Goal: Task Accomplishment & Management: Manage account settings

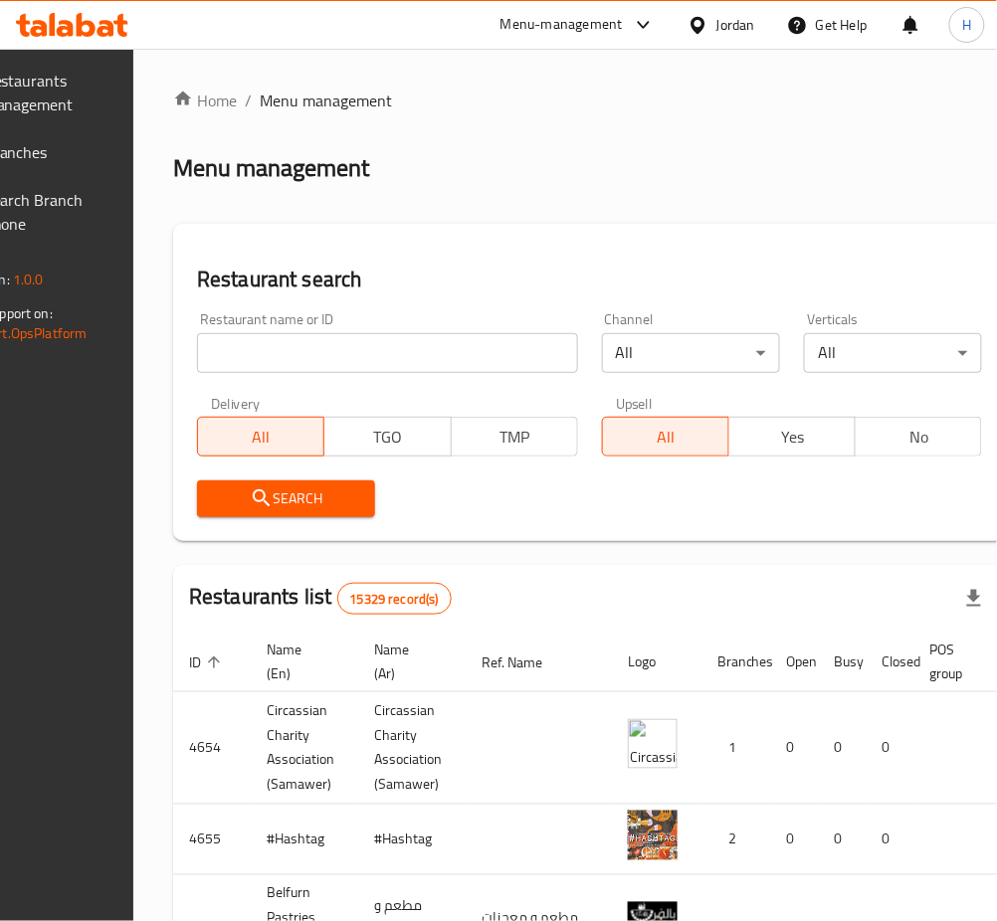
click at [102, 140] on span "Branches" at bounding box center [42, 152] width 117 height 24
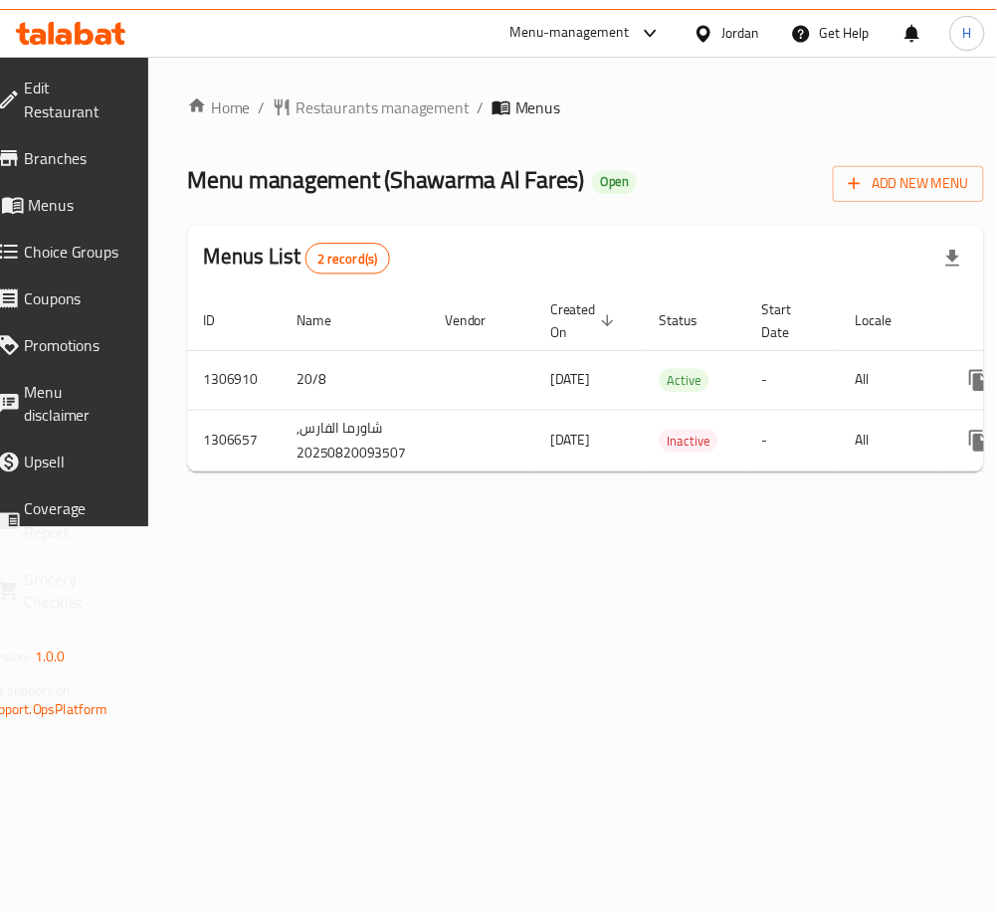
scroll to position [0, 220]
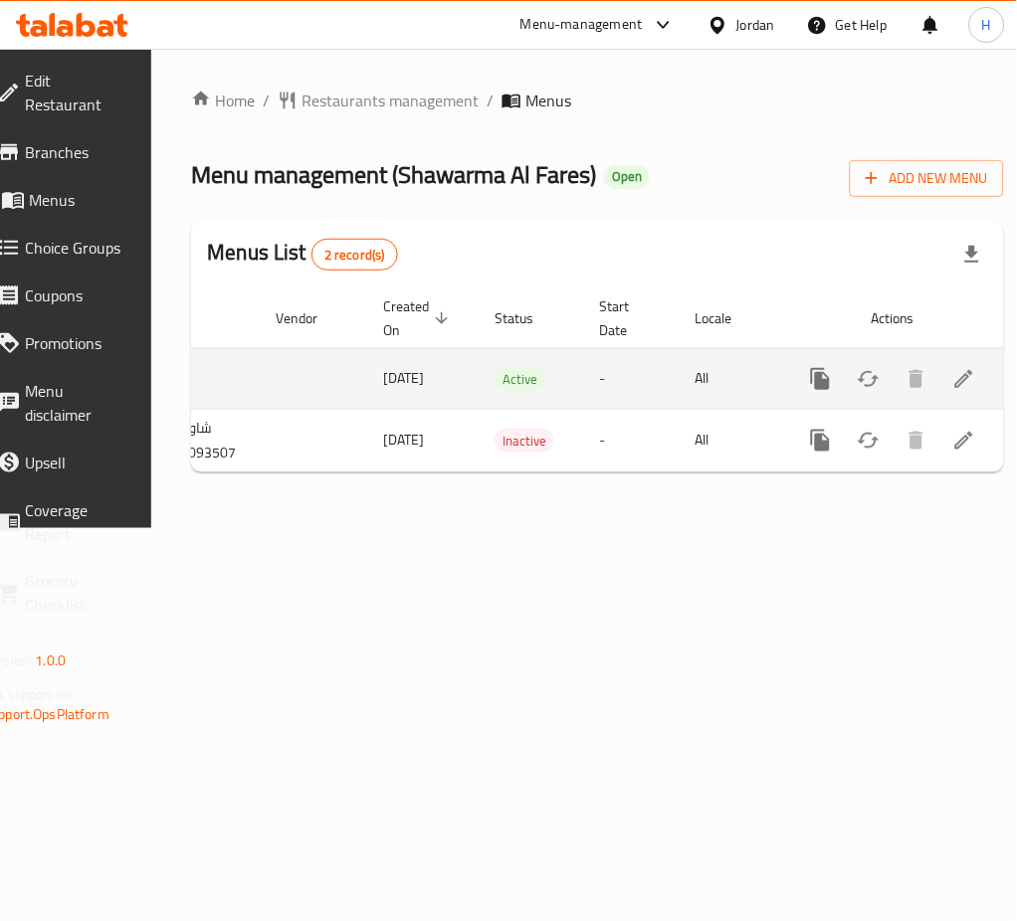
click at [949, 357] on div "enhanced table" at bounding box center [892, 379] width 191 height 48
click at [949, 361] on link "enhanced table" at bounding box center [964, 379] width 48 height 48
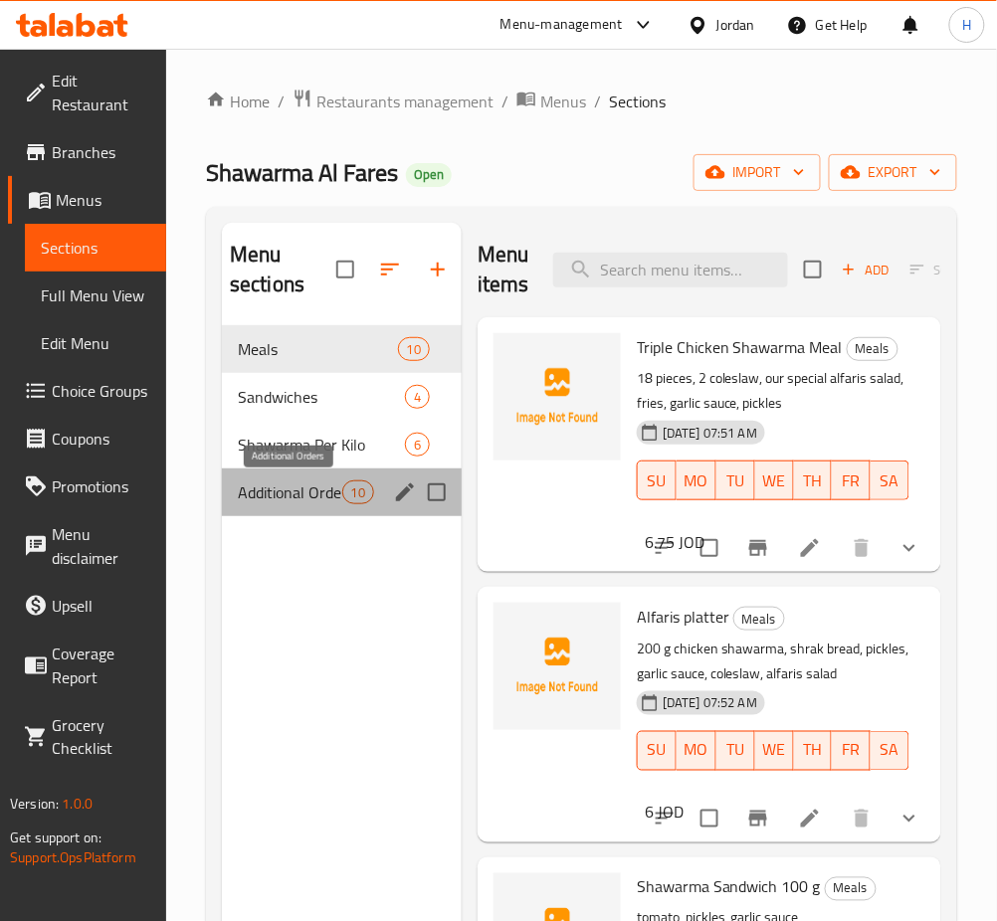
click at [277, 500] on span "Additional Orders" at bounding box center [290, 493] width 104 height 24
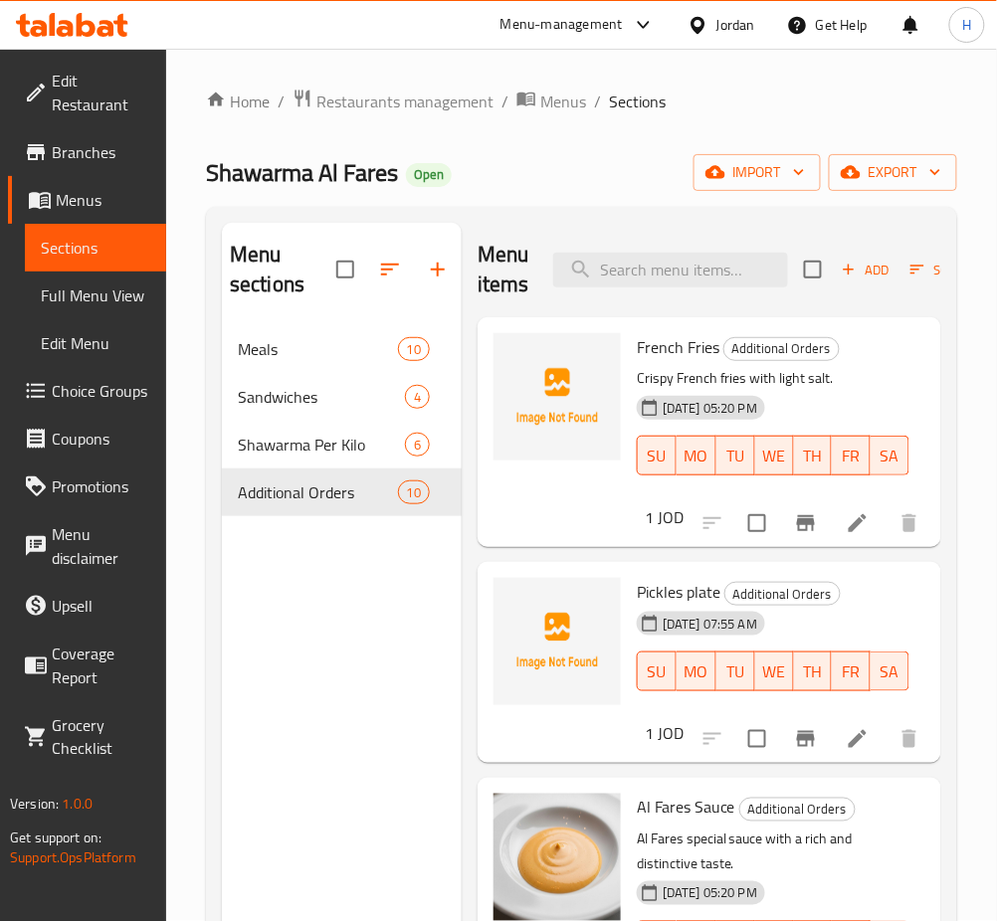
click at [707, 326] on div "French Fries Additional Orders Crispy French fries with light salt. 20-08-2025 …" at bounding box center [773, 418] width 289 height 186
click at [708, 285] on input "search" at bounding box center [670, 270] width 235 height 35
type input "kinz"
click at [436, 276] on icon "button" at bounding box center [438, 270] width 24 height 24
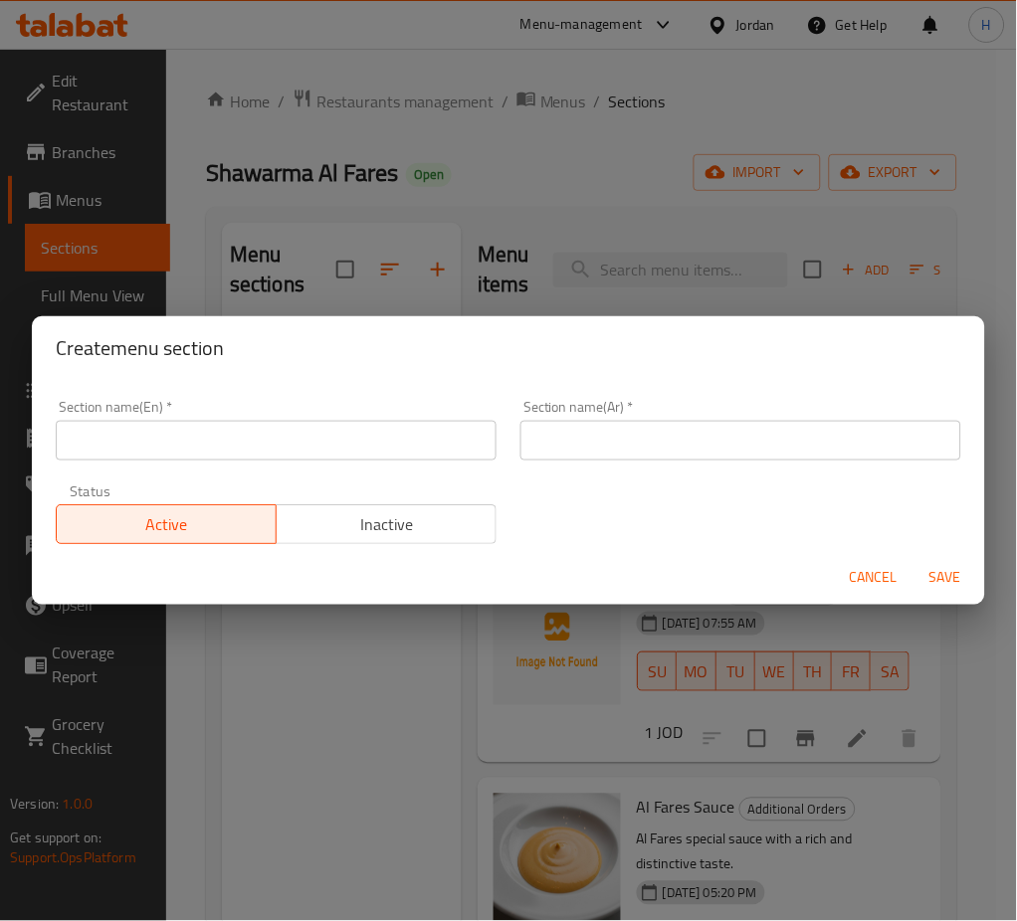
click at [382, 464] on div "Section name(En)   * Section name(En) *" at bounding box center [276, 430] width 465 height 85
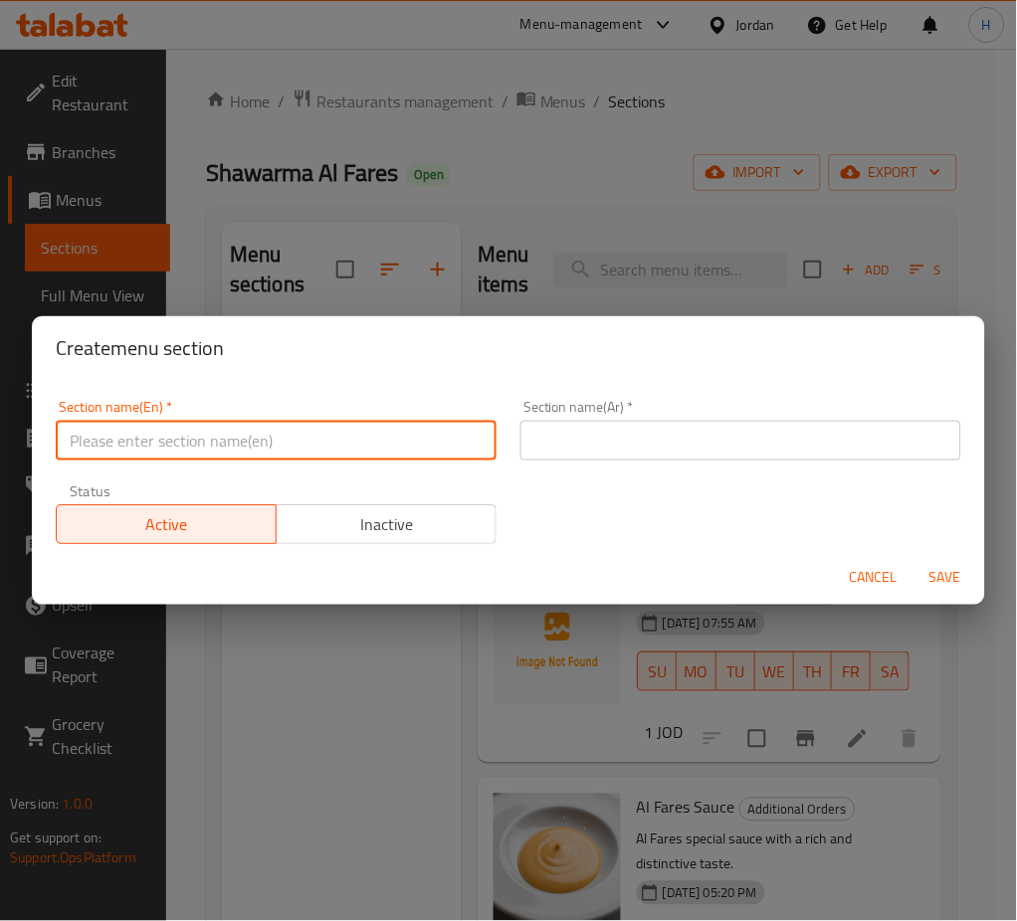
click at [417, 454] on input "text" at bounding box center [276, 441] width 441 height 40
type input "Drinks"
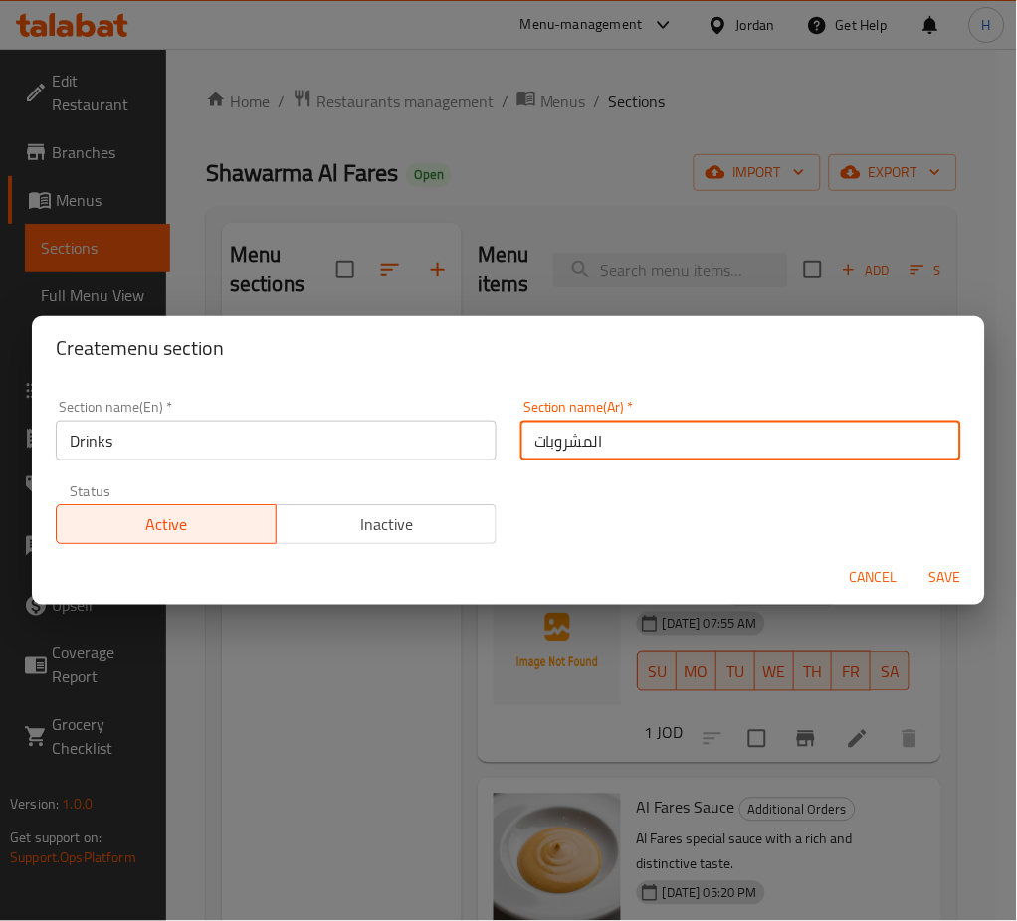
type input "المشروبات"
type button "0"
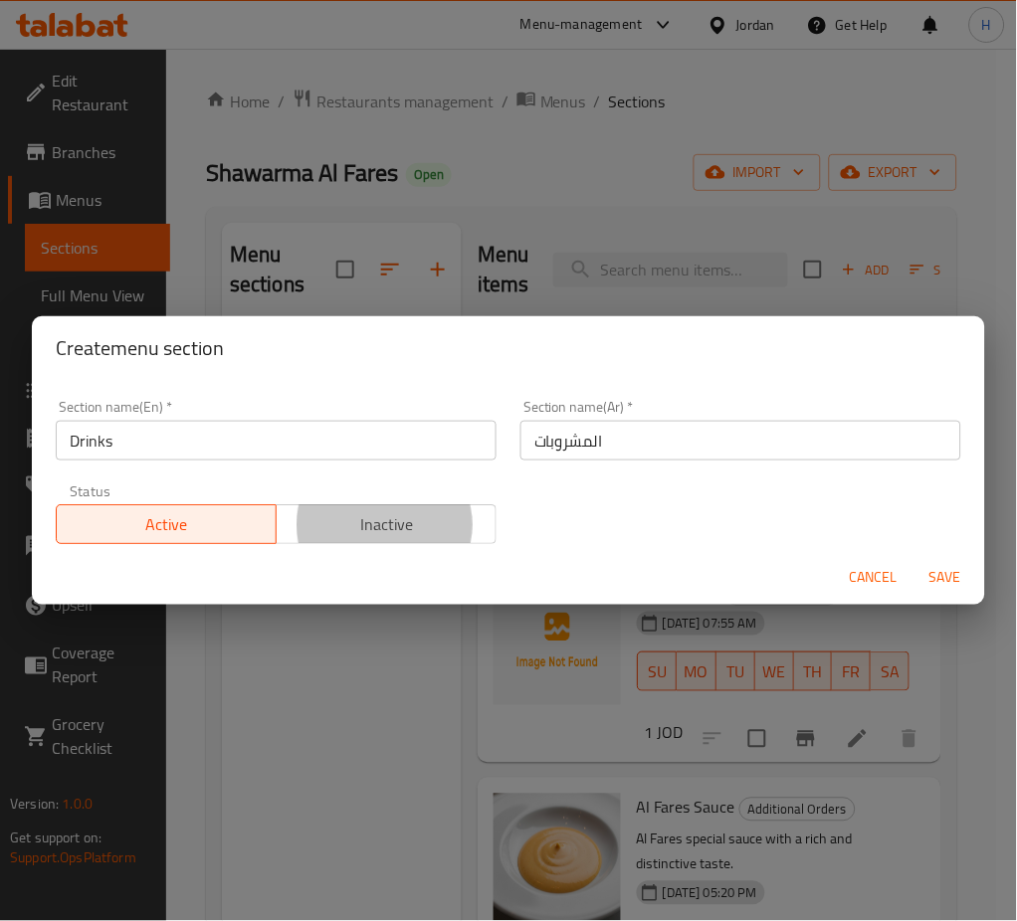
type button "1"
click at [914, 560] on button "Save" at bounding box center [946, 578] width 64 height 37
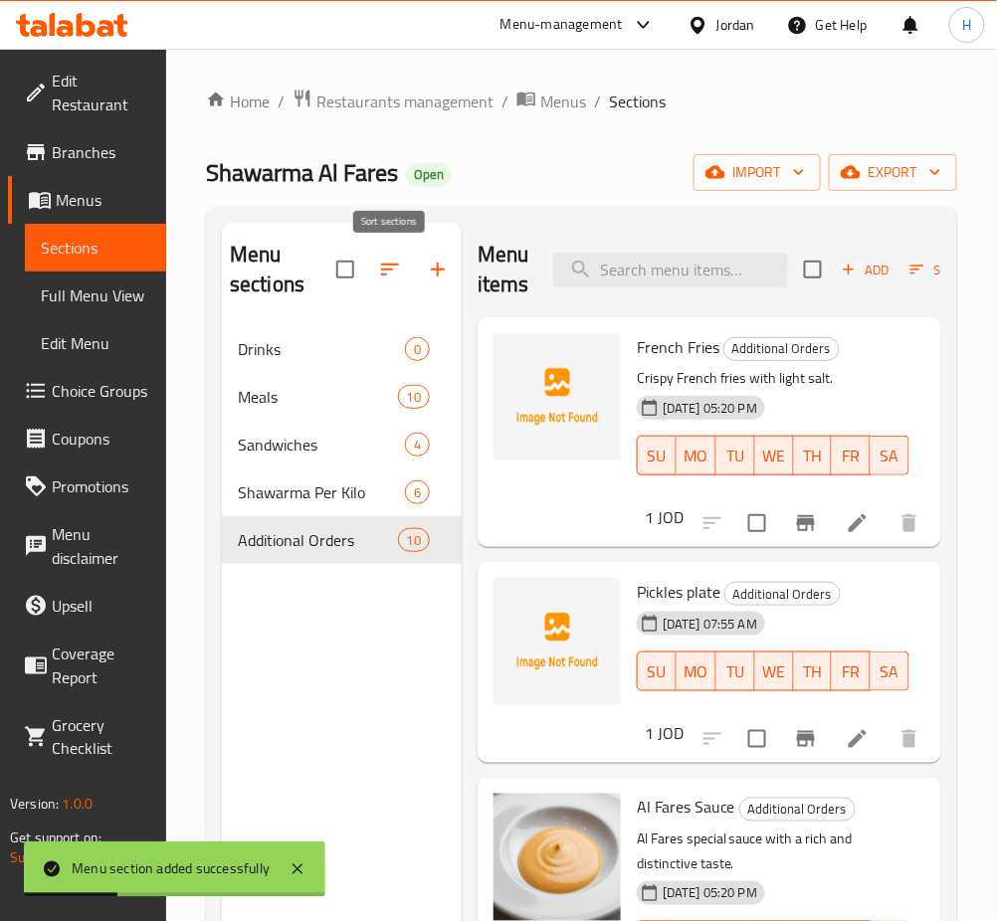
click at [406, 261] on button "button" at bounding box center [390, 270] width 48 height 48
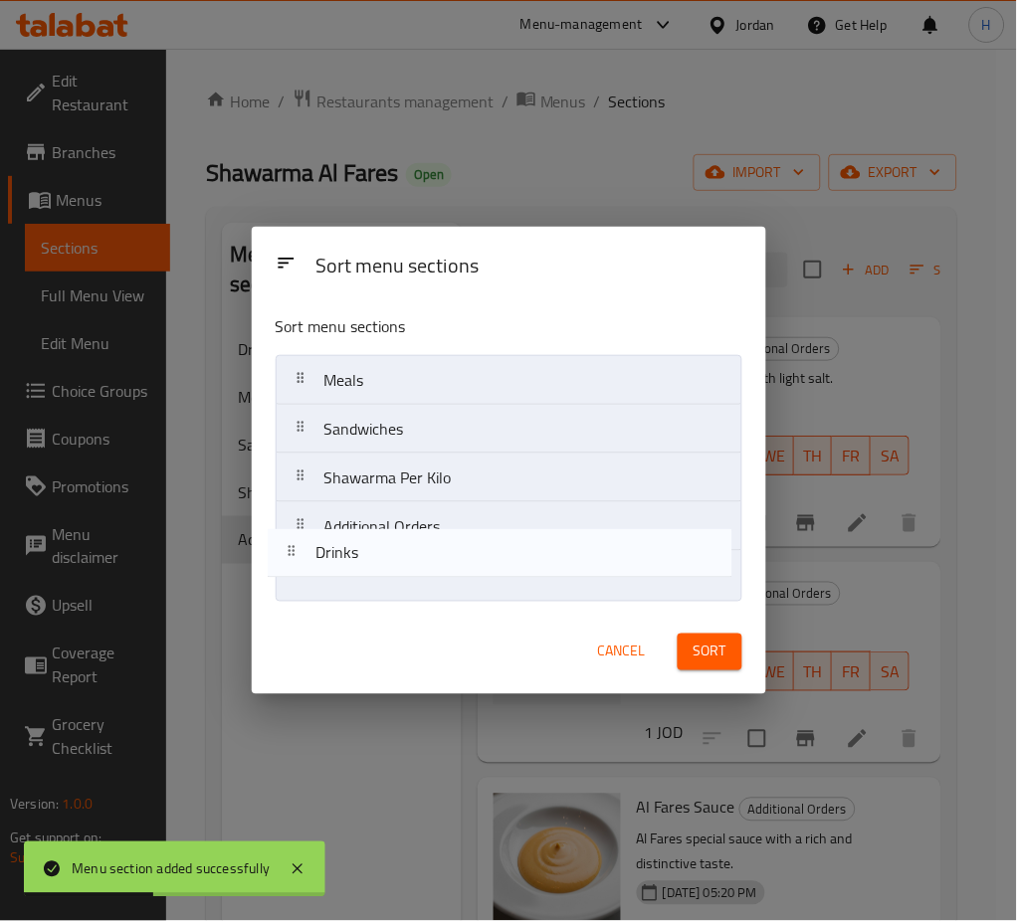
drag, startPoint x: 415, startPoint y: 428, endPoint x: 404, endPoint y: 591, distance: 163.6
click at [404, 591] on nav "Drinks Meals Sandwiches Shawarma Per Kilo Additional Orders" at bounding box center [509, 478] width 467 height 246
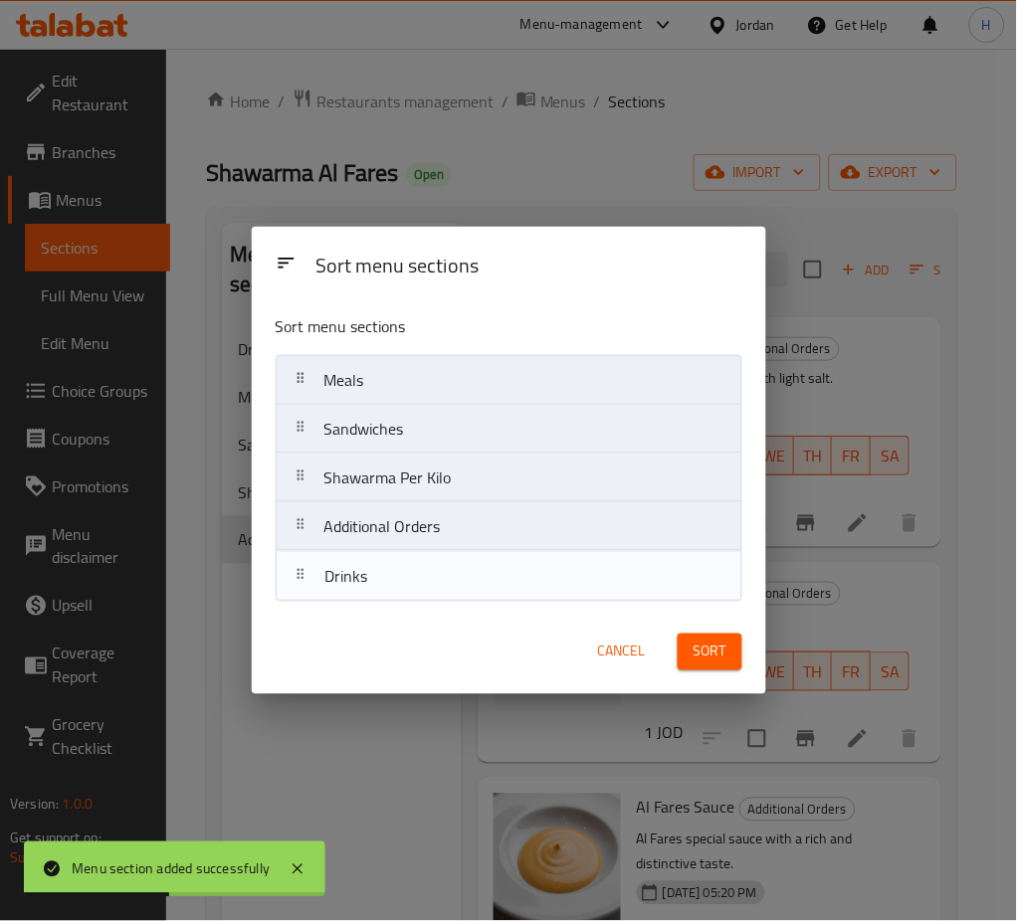
click at [710, 663] on span "Sort" at bounding box center [710, 652] width 33 height 25
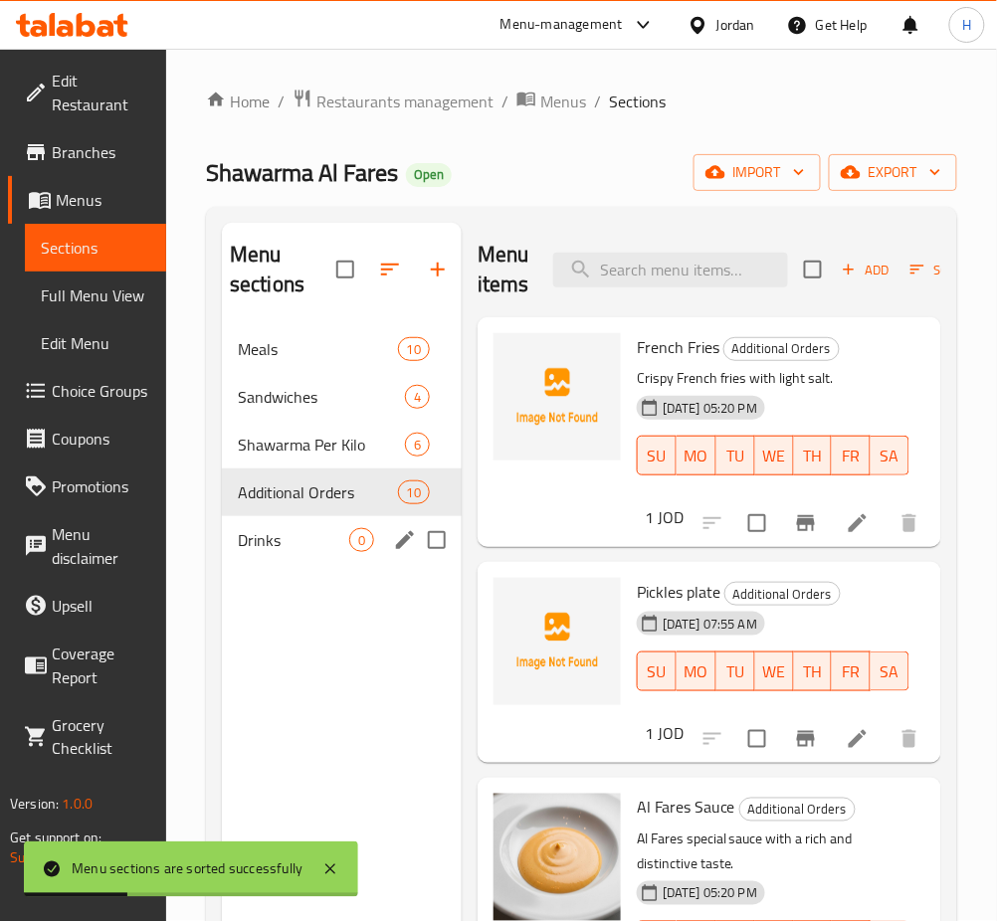
click at [315, 555] on div "Drinks 0" at bounding box center [342, 540] width 240 height 48
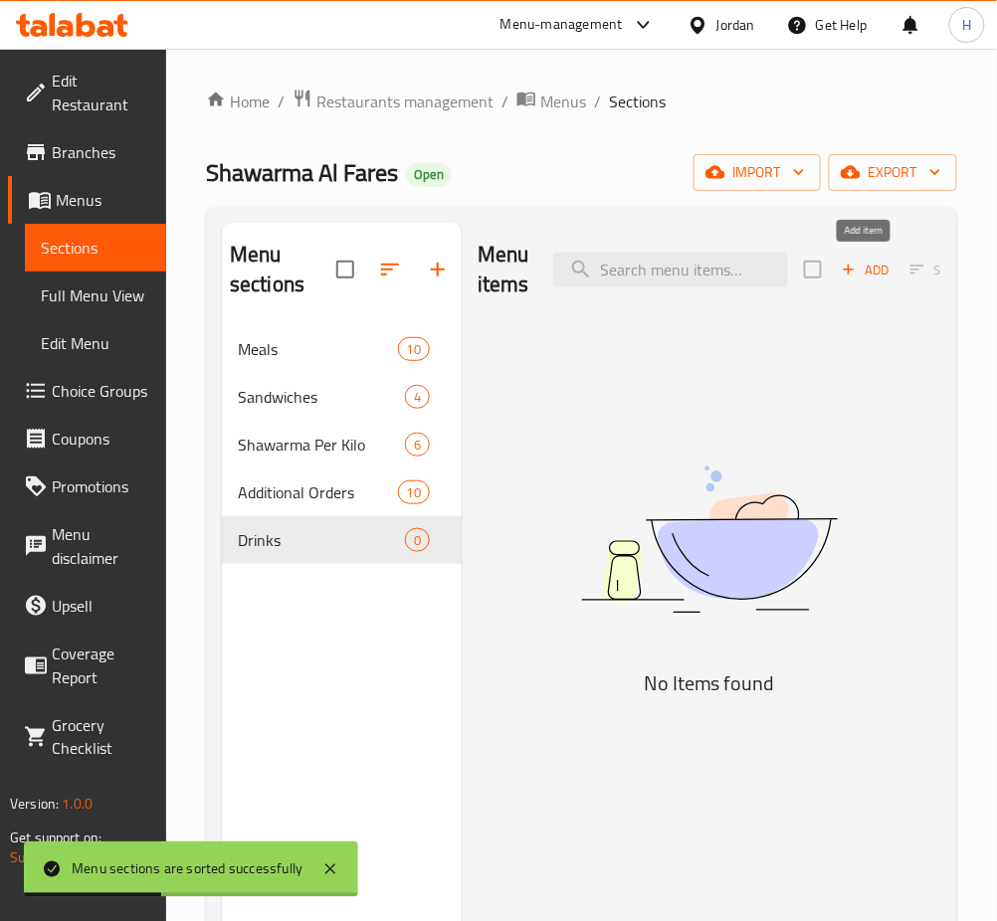
click at [863, 277] on span "Add" at bounding box center [866, 270] width 54 height 23
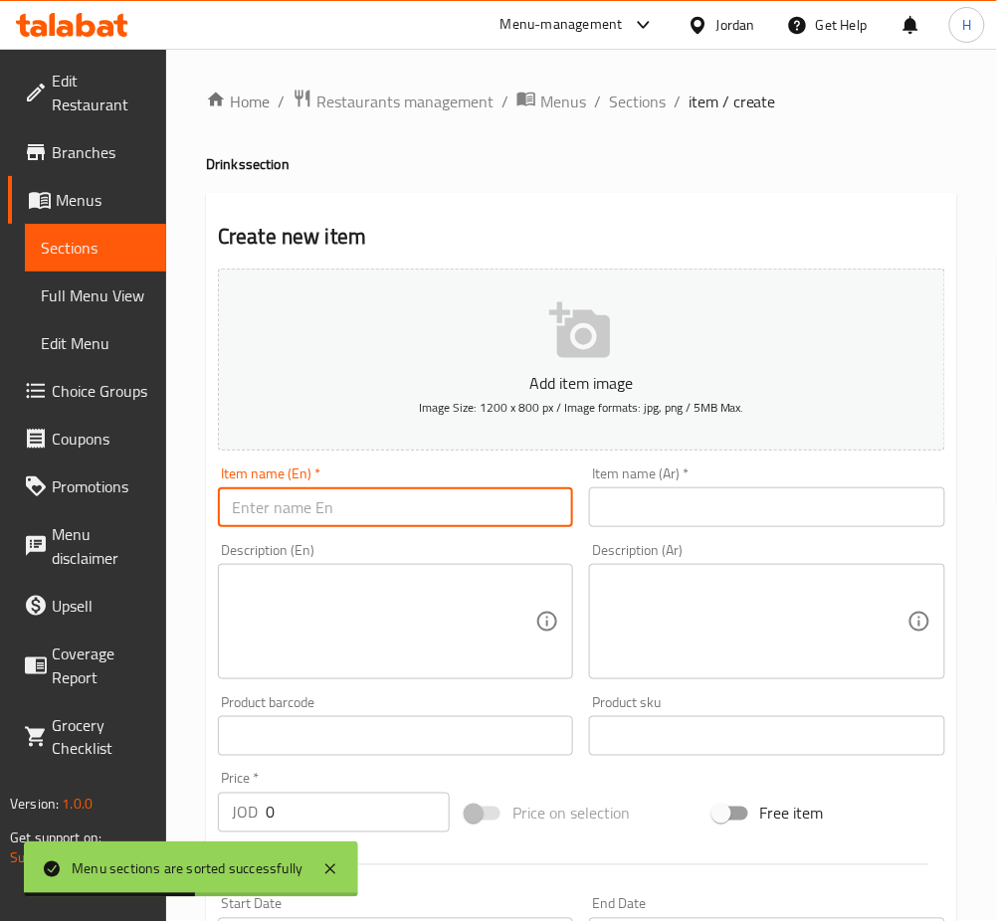
click at [492, 504] on input "text" at bounding box center [395, 508] width 355 height 40
type input "Kinza Cola"
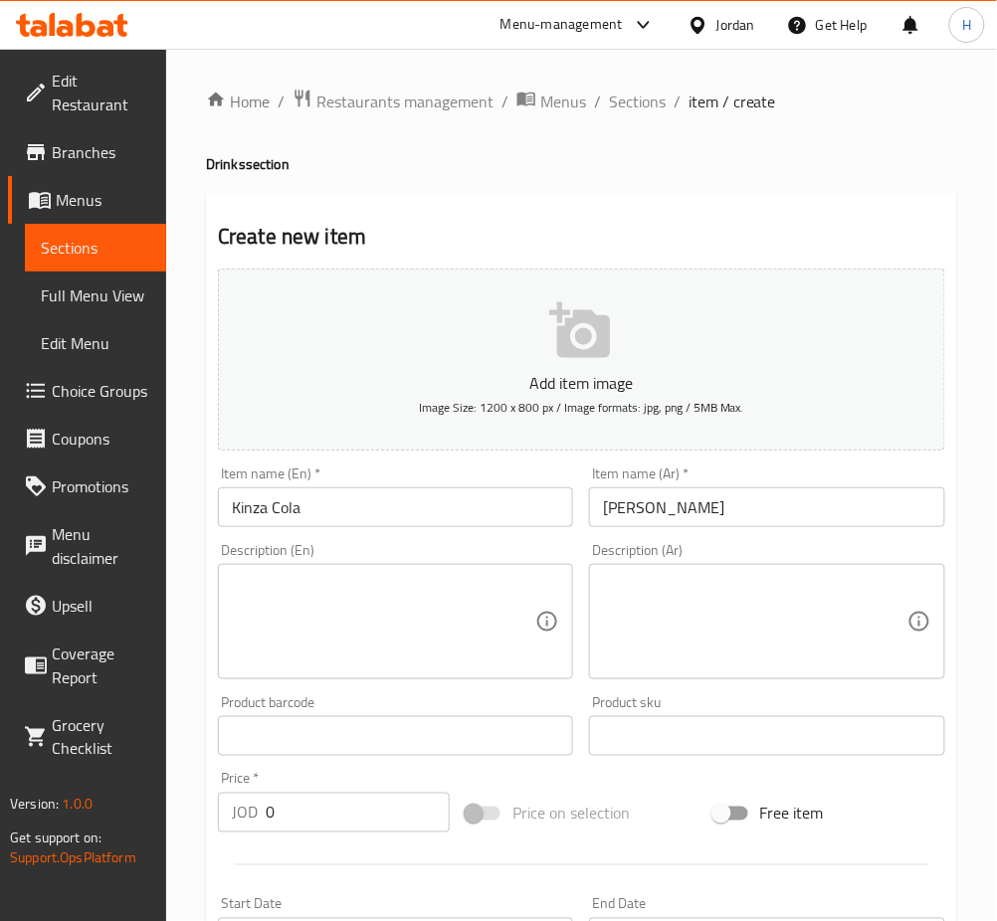
click at [657, 487] on div "Item name (Ar)   * كينزا مولا Item name (Ar) *" at bounding box center [766, 497] width 355 height 61
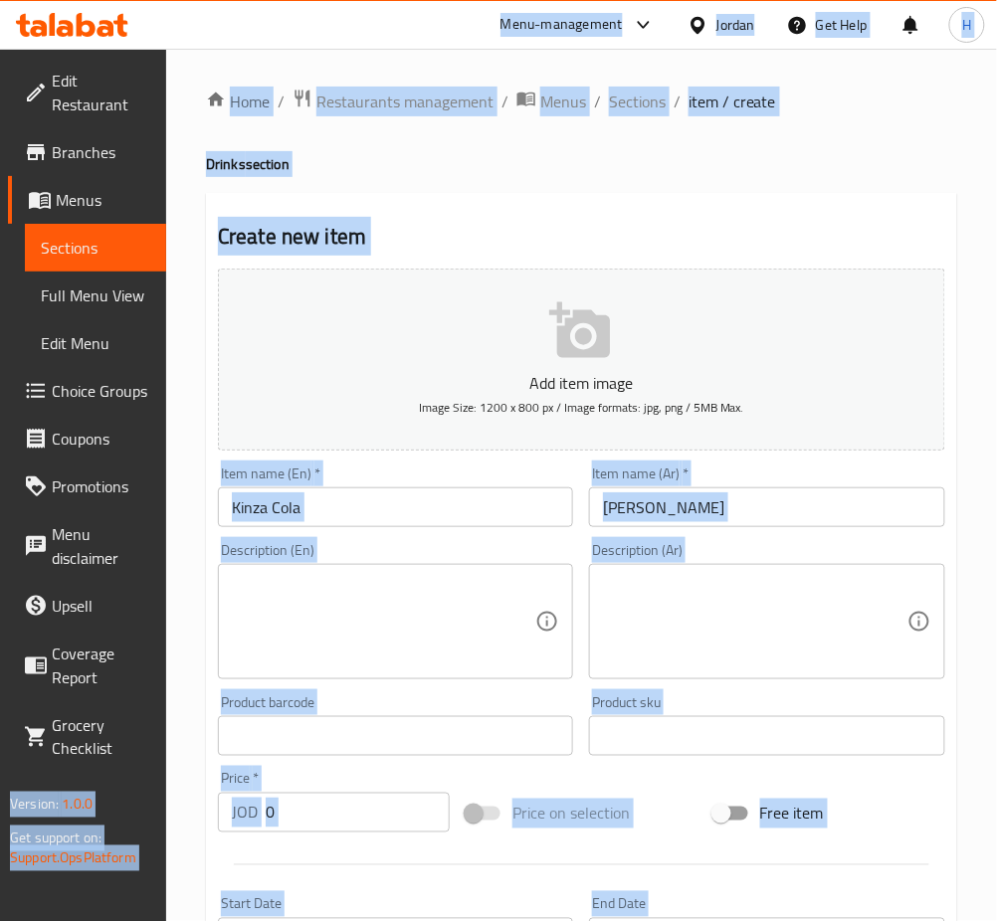
click at [653, 496] on input "كينزا مولا" at bounding box center [766, 508] width 355 height 40
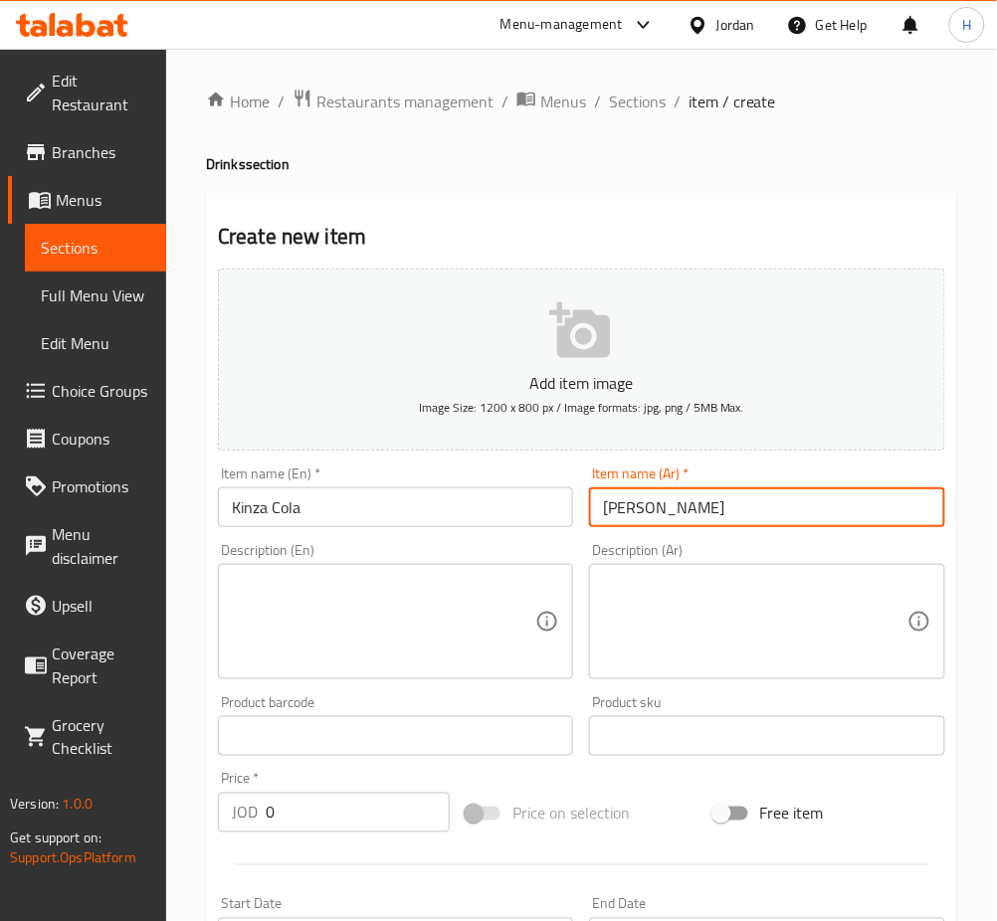
type input "كينزا كولا"
drag, startPoint x: 338, startPoint y: 797, endPoint x: 335, endPoint y: 786, distance: 11.3
click at [338, 797] on input "0" at bounding box center [358, 813] width 184 height 40
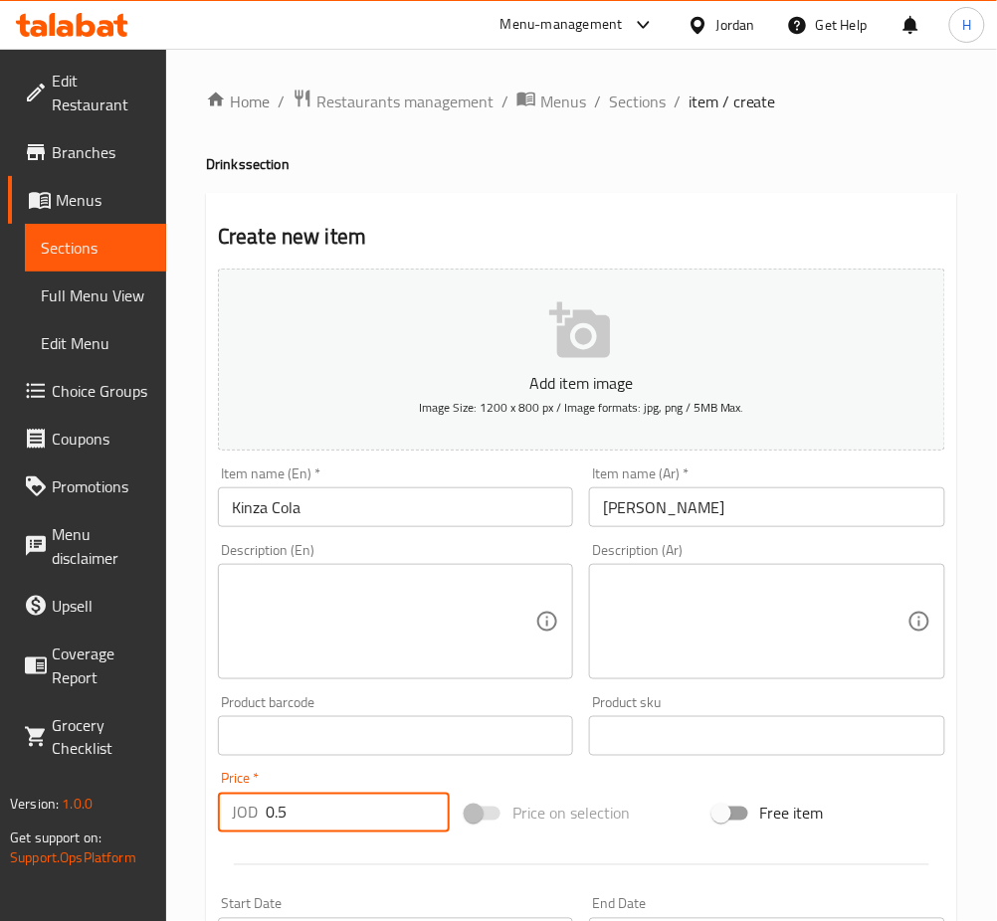
type input "0.5"
click at [478, 502] on input "Kinza Cola" at bounding box center [395, 508] width 355 height 40
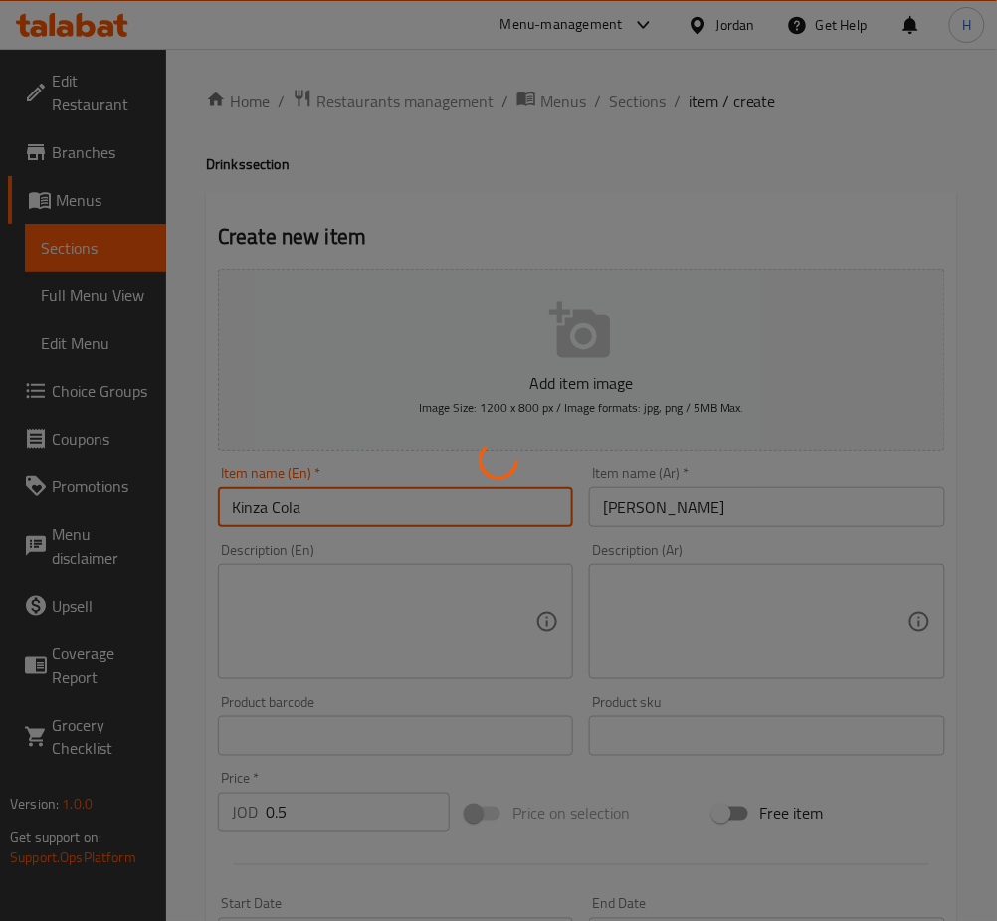
type input "0"
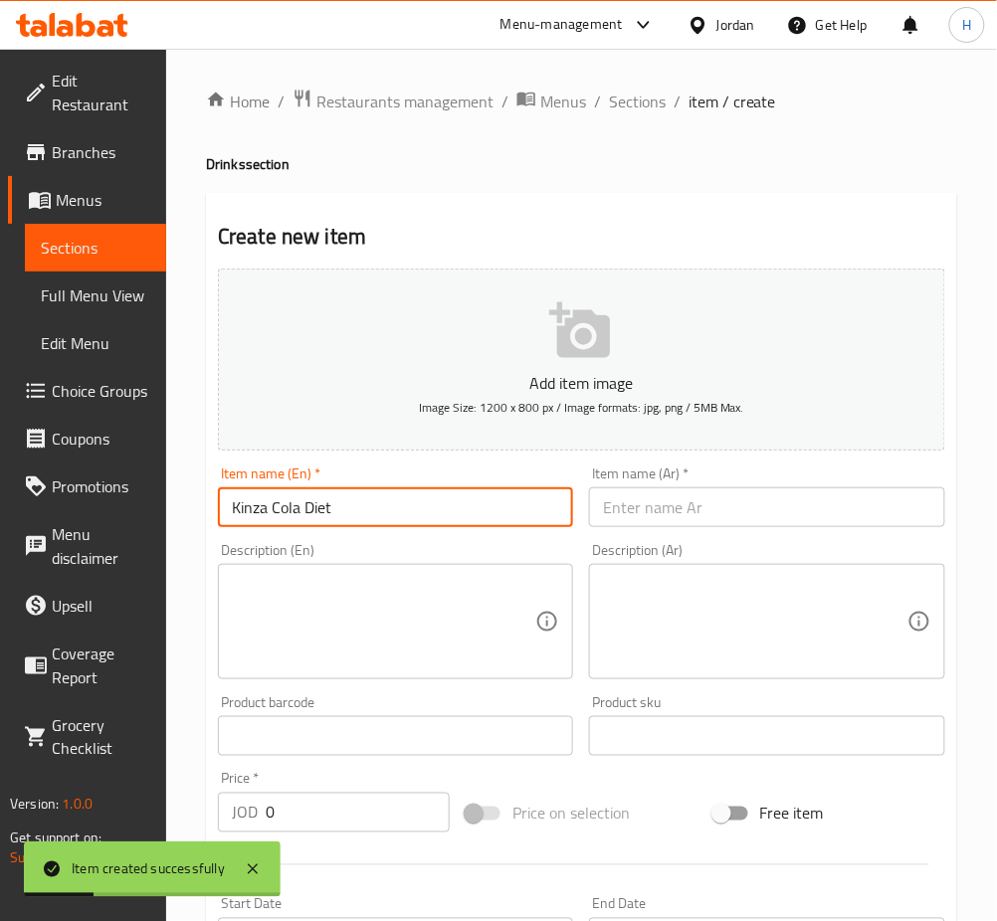
type input "Kinza Cola Diet"
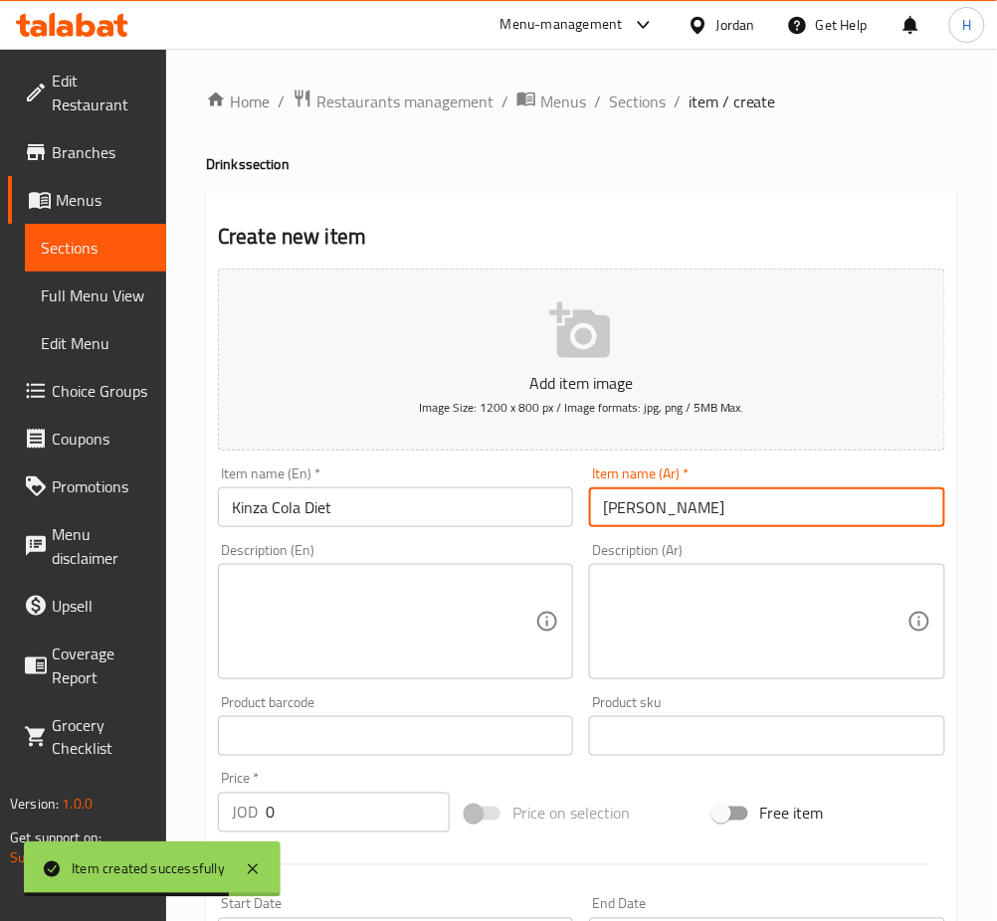
type input "كينزا كولا دايت"
click at [373, 811] on input "0" at bounding box center [358, 813] width 184 height 40
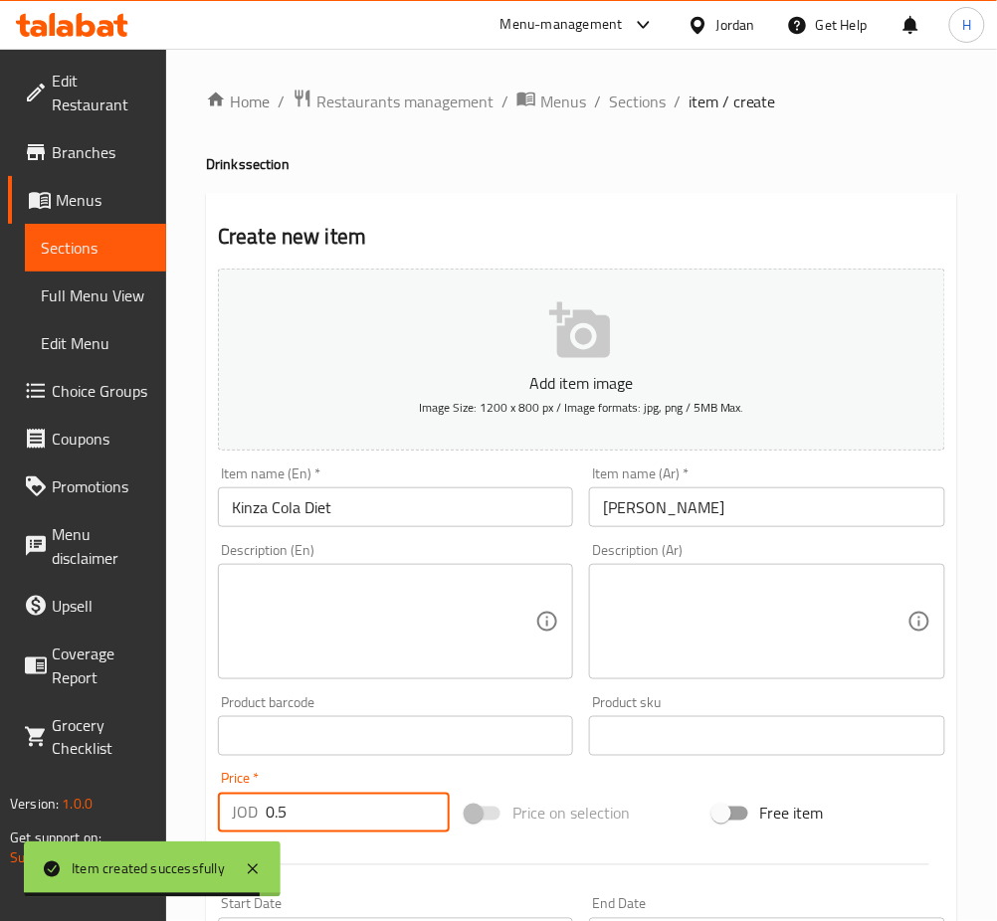
type input "0.5"
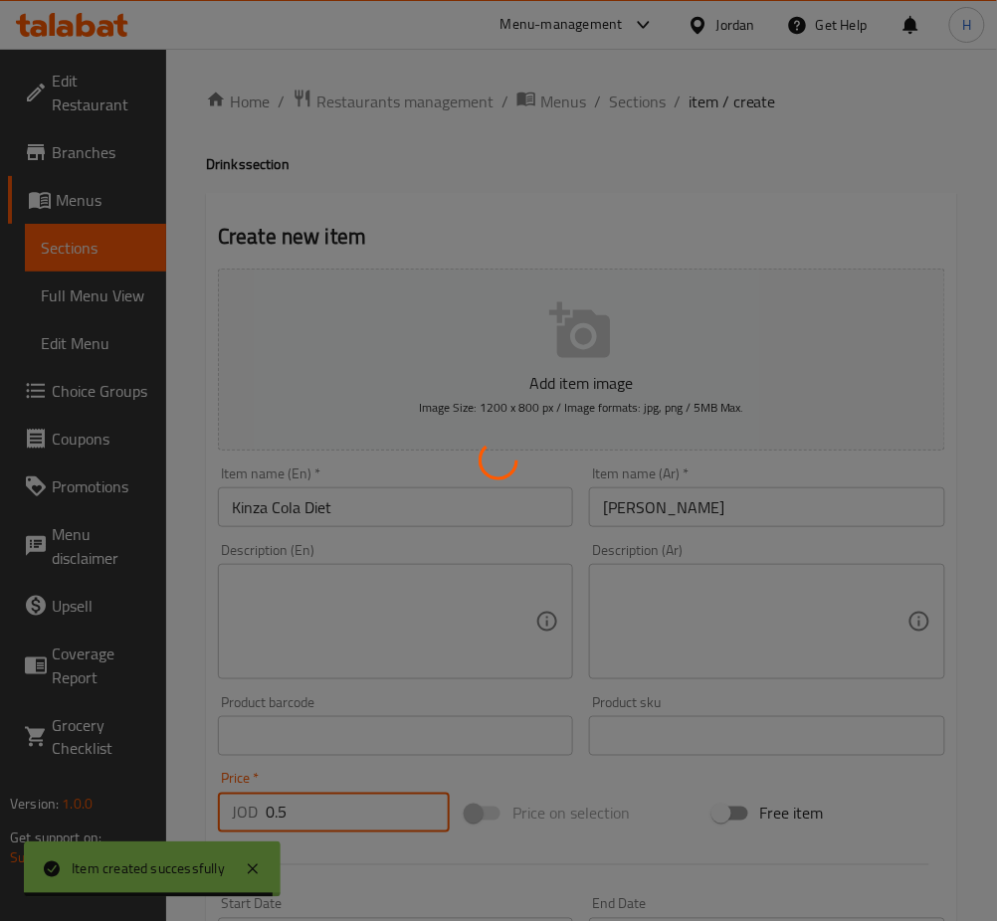
type input "0"
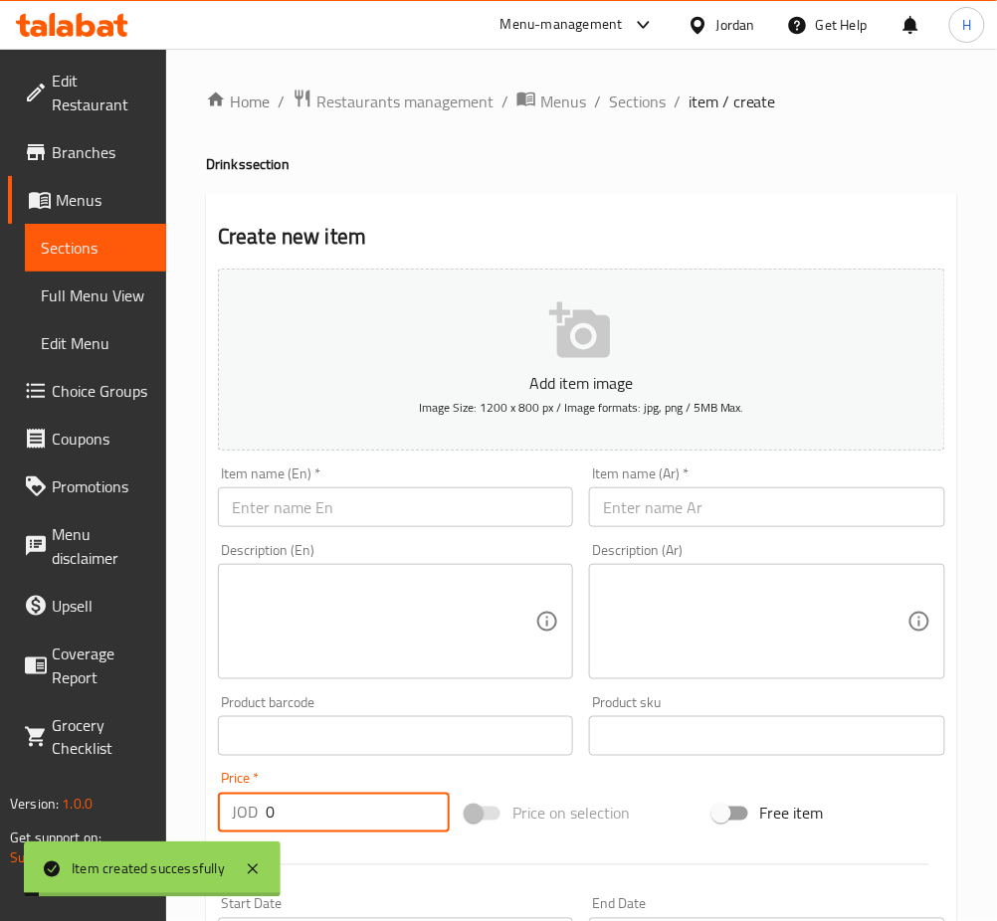
click at [338, 527] on div "Item name (En)   * Item name (En) *" at bounding box center [395, 497] width 371 height 77
click at [342, 522] on input "text" at bounding box center [395, 508] width 355 height 40
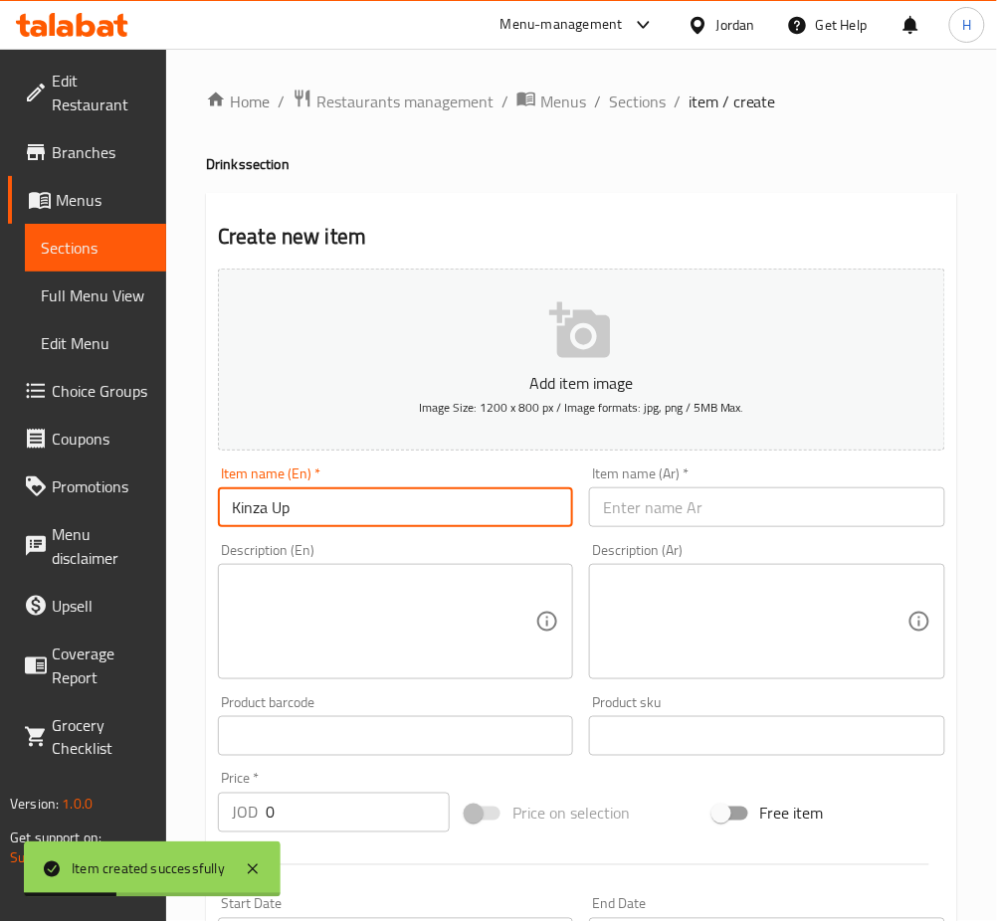
type input "Kinza Up"
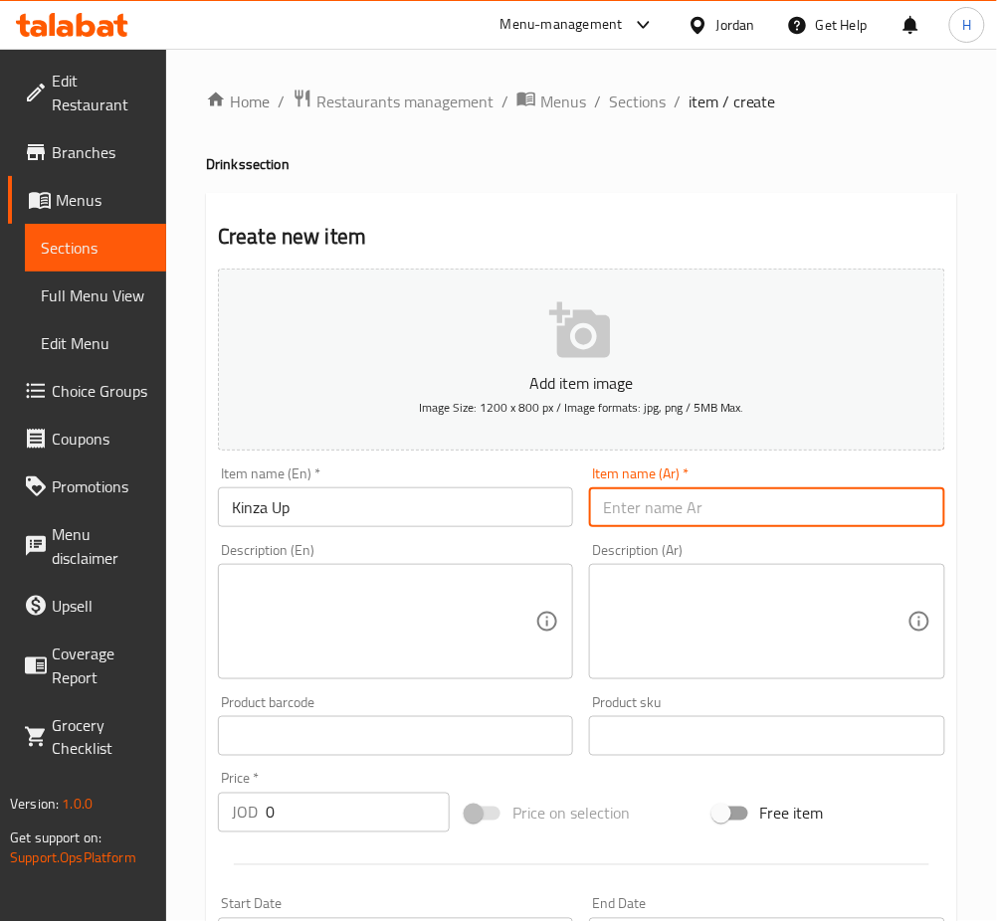
type input ":"
type input "كينزا أب"
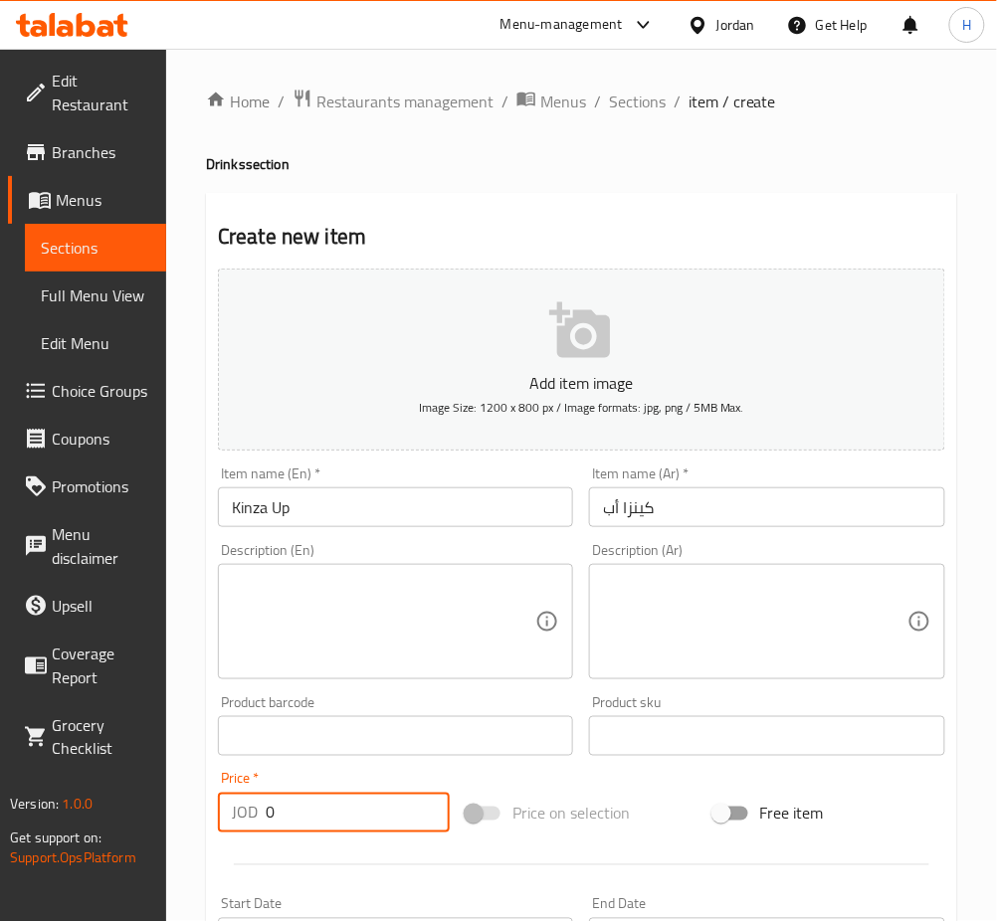
click at [344, 795] on input "0" at bounding box center [358, 813] width 184 height 40
type input "0.5"
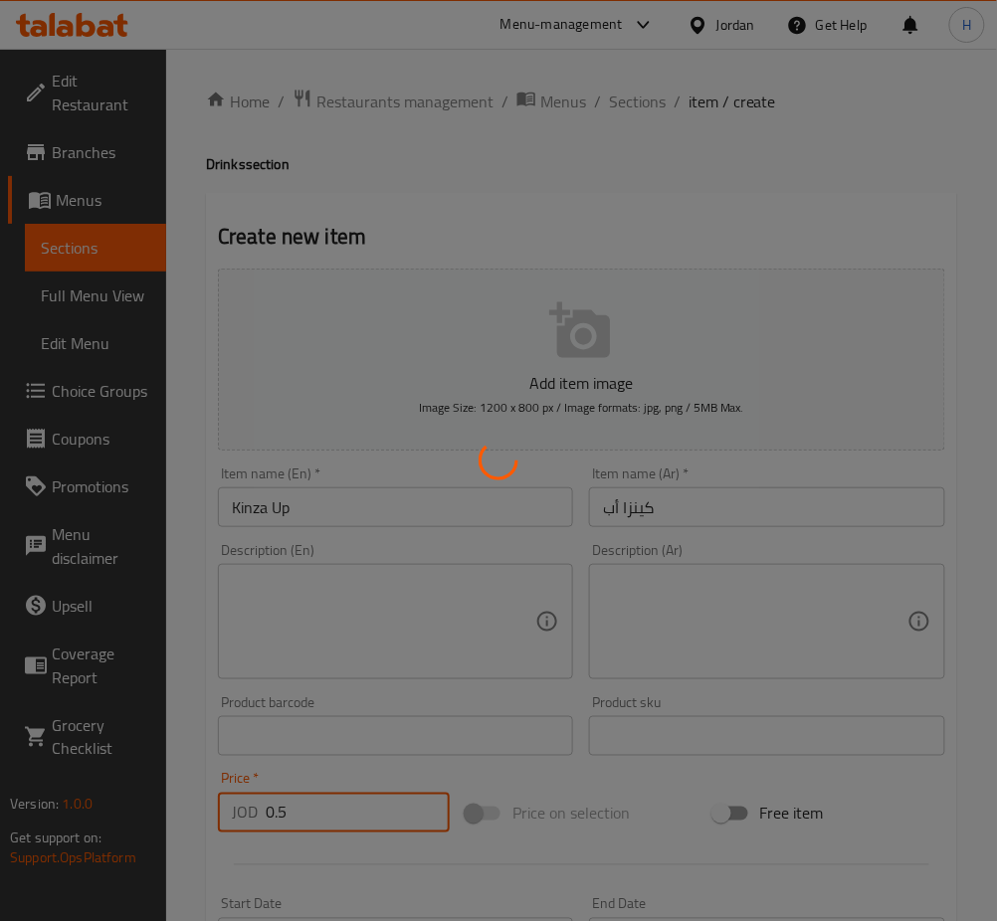
type input "0"
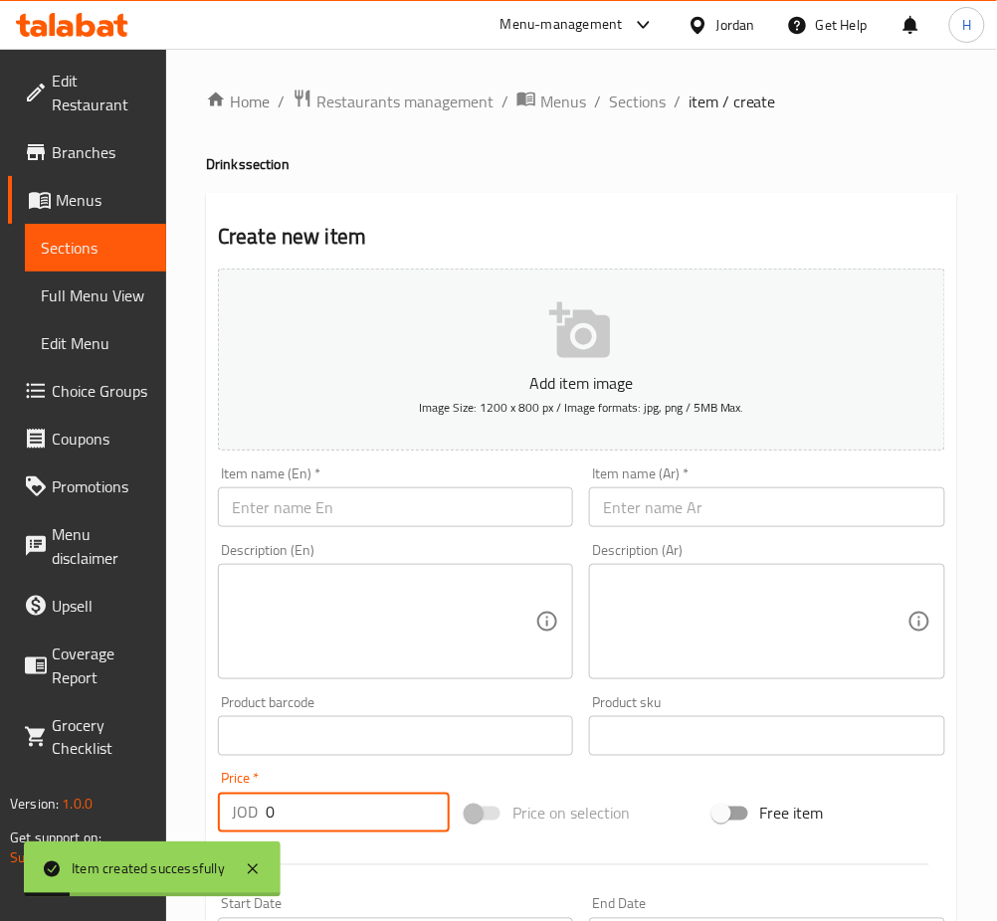
click at [347, 518] on input "text" at bounding box center [395, 508] width 355 height 40
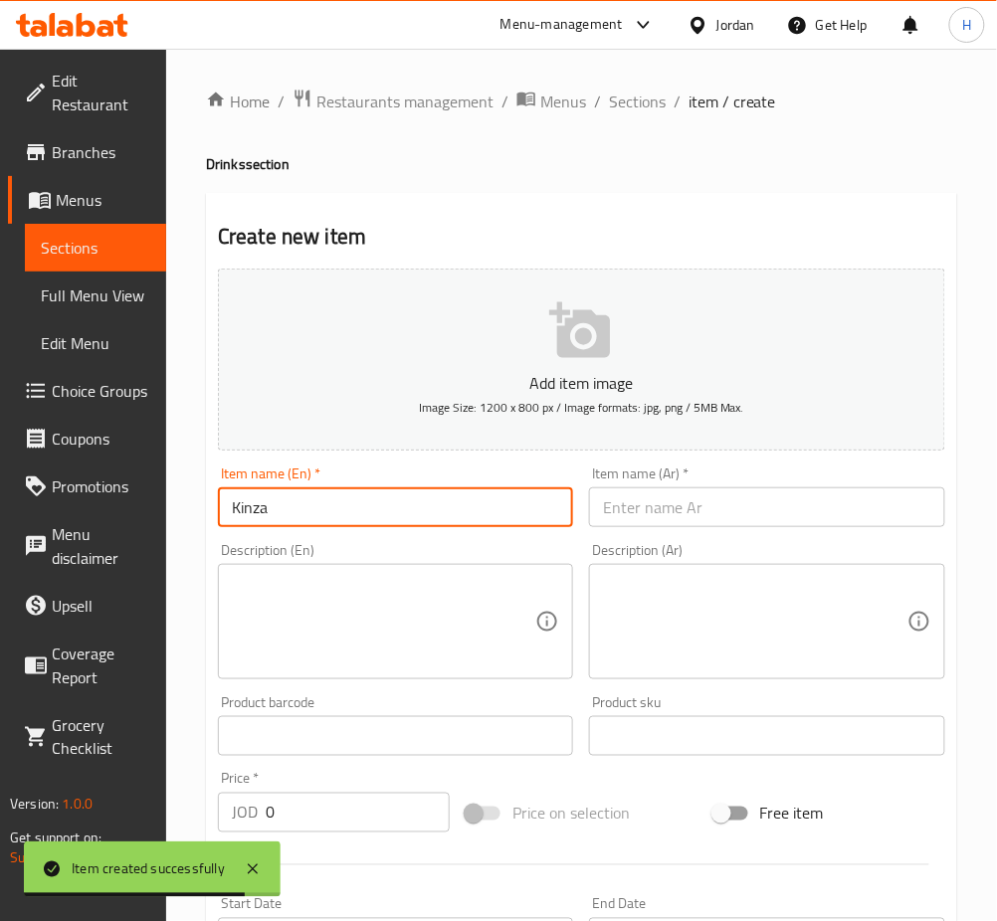
type input "Kinza"
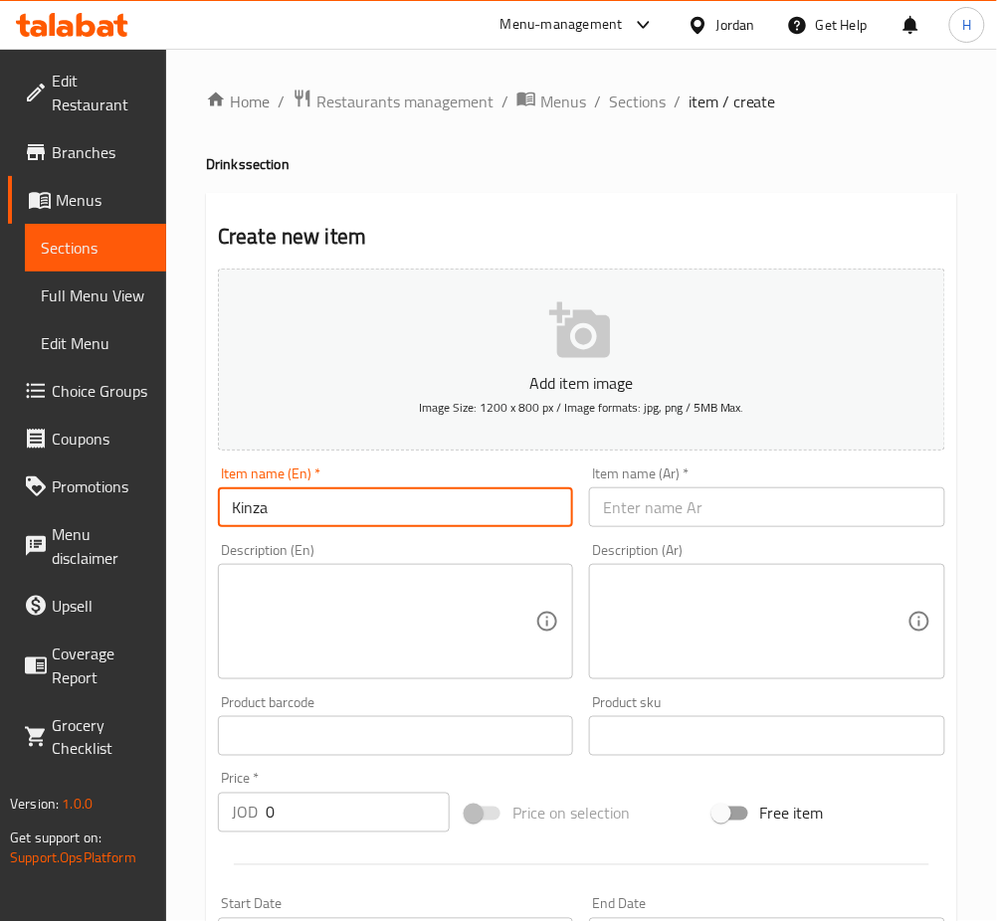
drag, startPoint x: 642, startPoint y: 111, endPoint x: 633, endPoint y: 131, distance: 21.8
click at [642, 111] on span "Sections" at bounding box center [637, 102] width 57 height 24
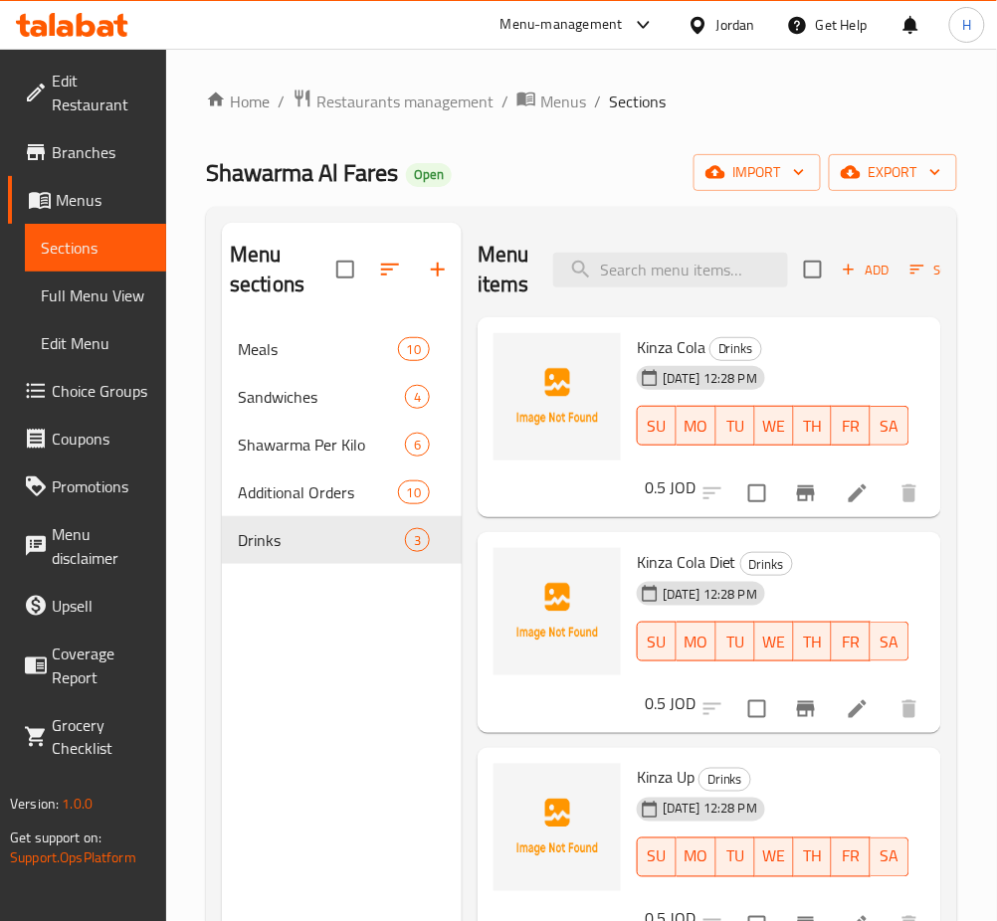
click at [862, 248] on div "Add Sort Manage items" at bounding box center [957, 270] width 307 height 62
click at [858, 264] on span "Add" at bounding box center [866, 270] width 54 height 23
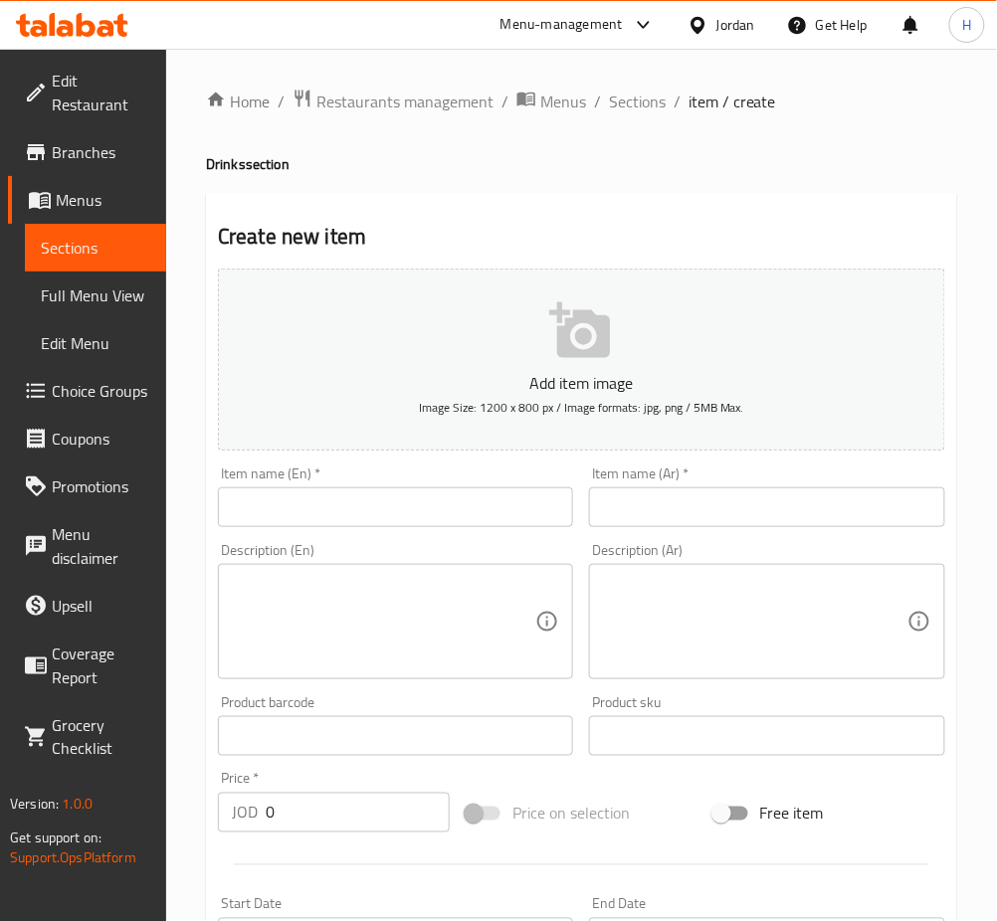
click at [470, 500] on input "text" at bounding box center [395, 508] width 355 height 40
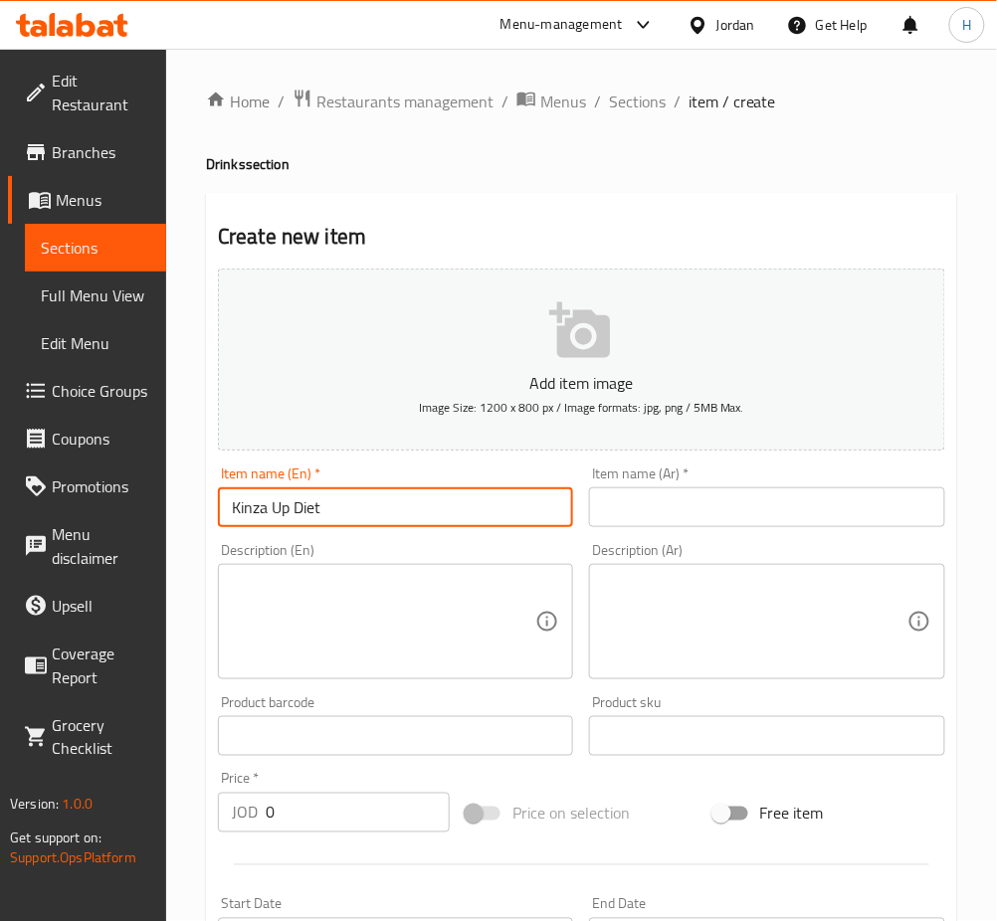
type input "Kinza Up Diet"
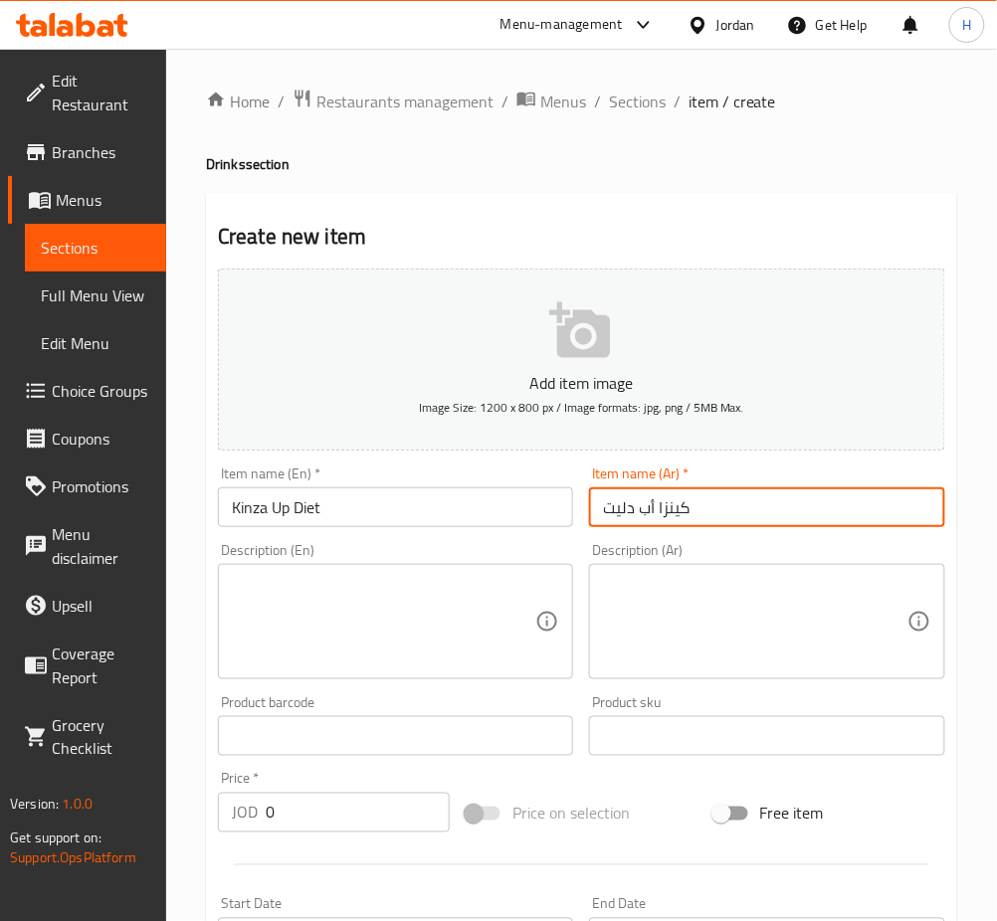
click at [624, 504] on input "كينزا أب دليت" at bounding box center [766, 508] width 355 height 40
type input "كينزا أب دايت"
click at [382, 825] on input "0" at bounding box center [358, 813] width 184 height 40
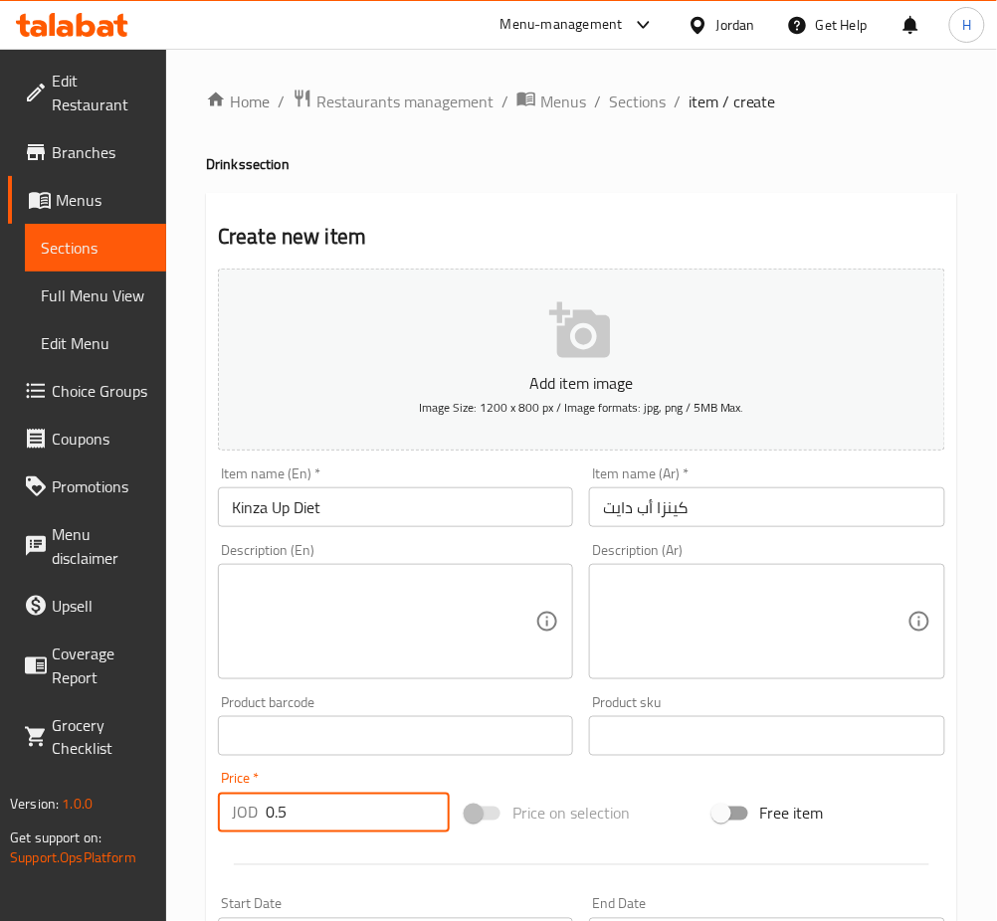
type input "0.5"
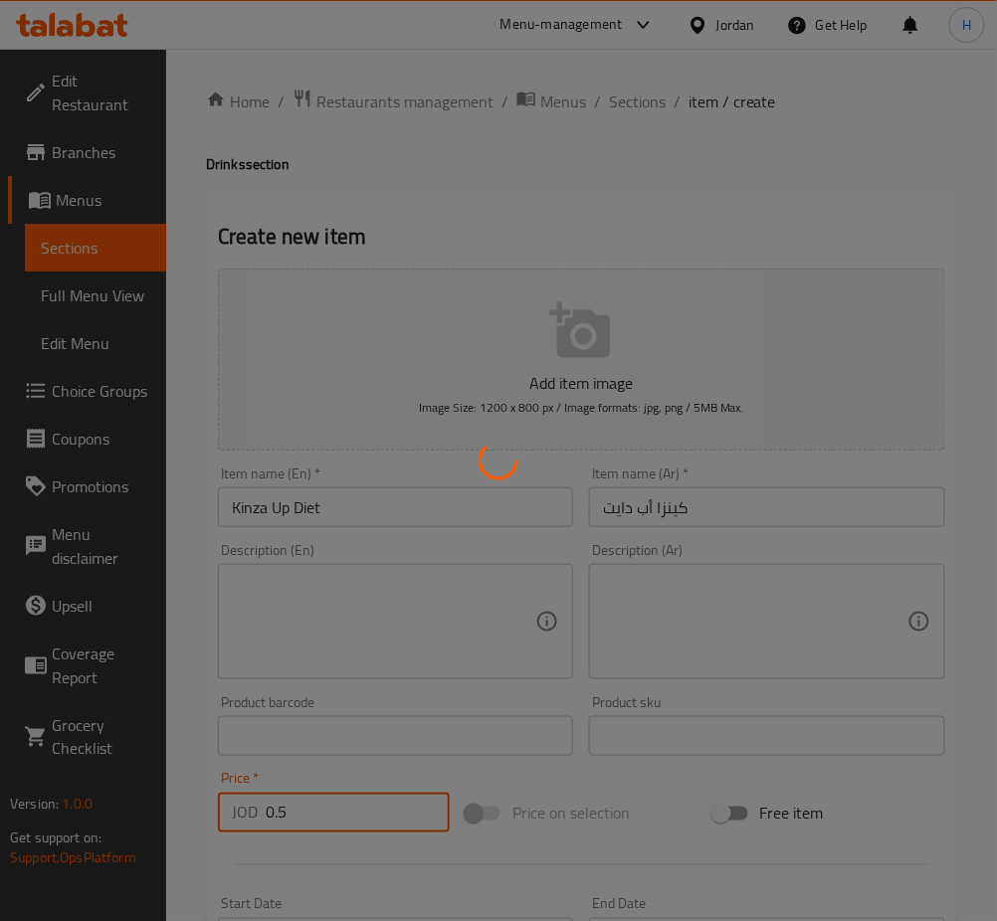
click at [385, 506] on div at bounding box center [498, 460] width 997 height 921
type input "0"
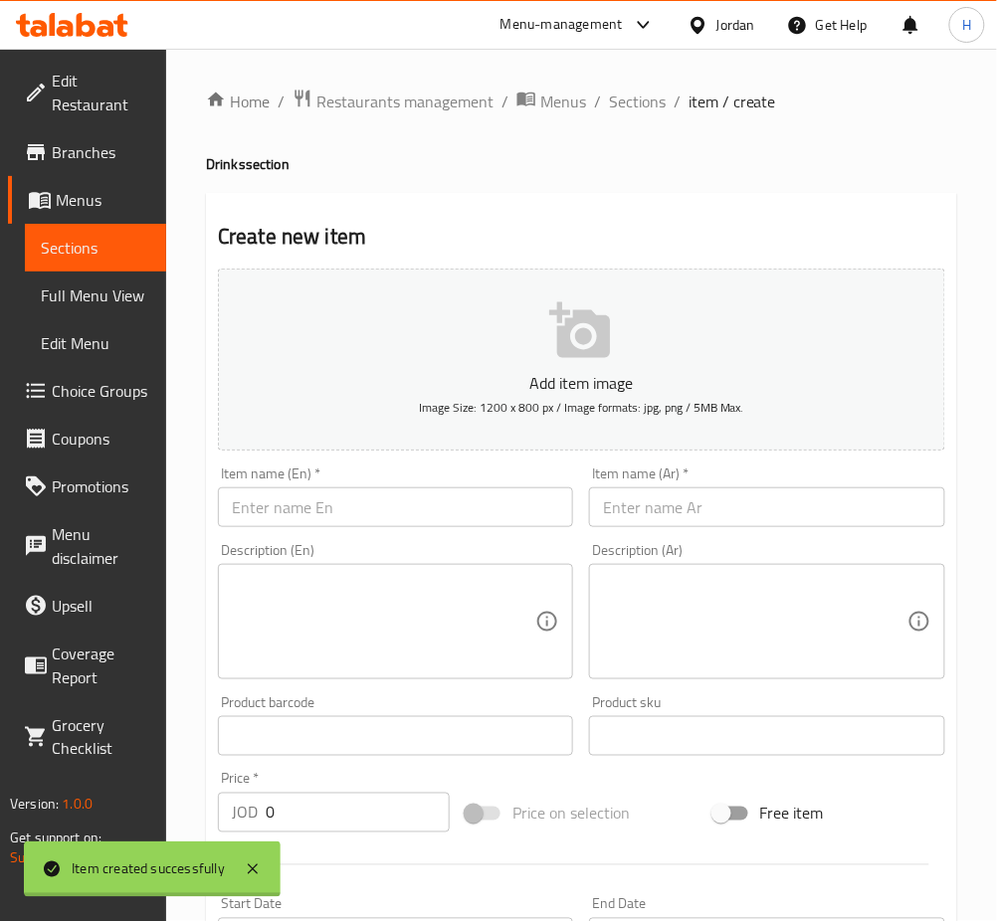
click at [385, 506] on div at bounding box center [498, 460] width 997 height 921
click at [385, 506] on input "text" at bounding box center [395, 508] width 355 height 40
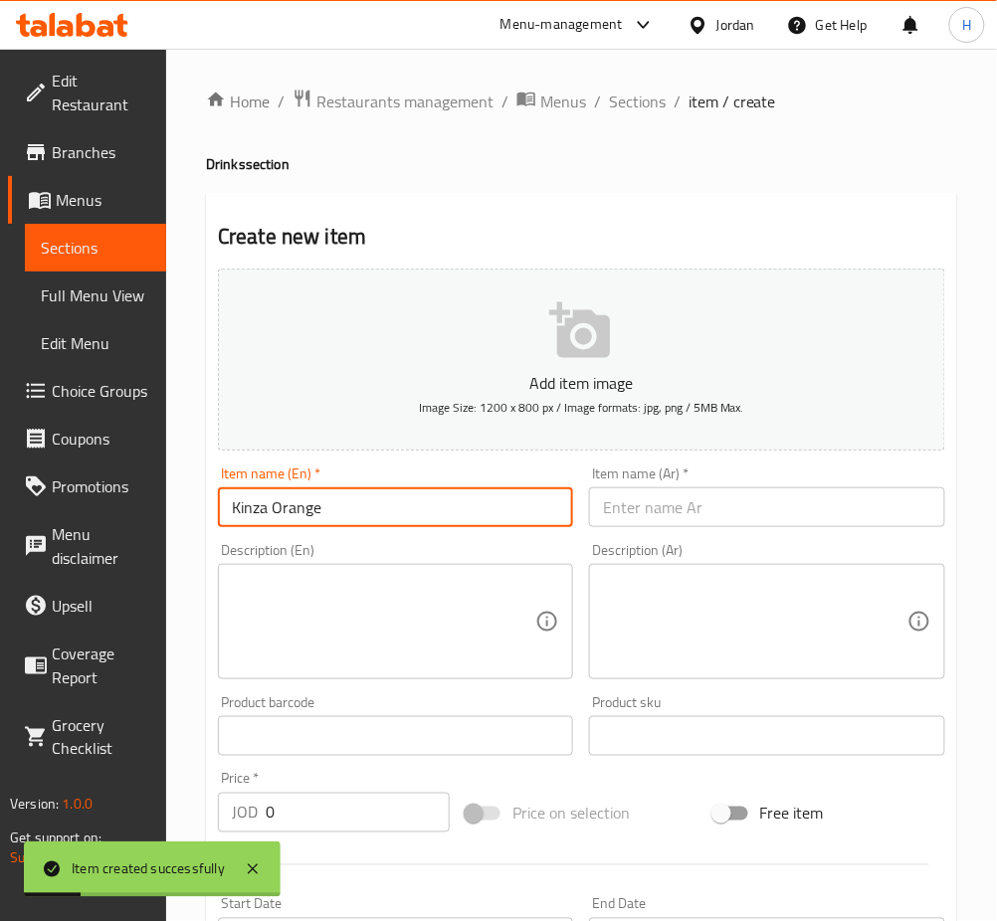
type input "Kinza Orange"
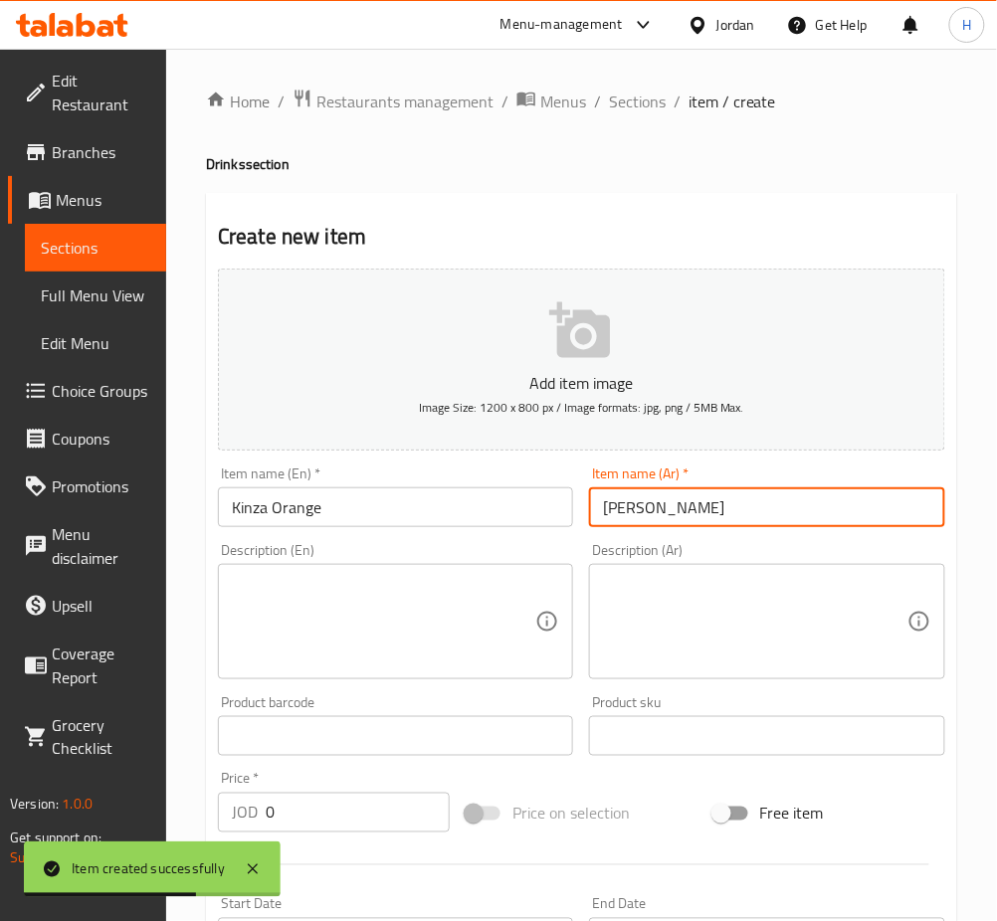
type input "كينزا أورانج"
click at [367, 813] on input "0" at bounding box center [358, 813] width 184 height 40
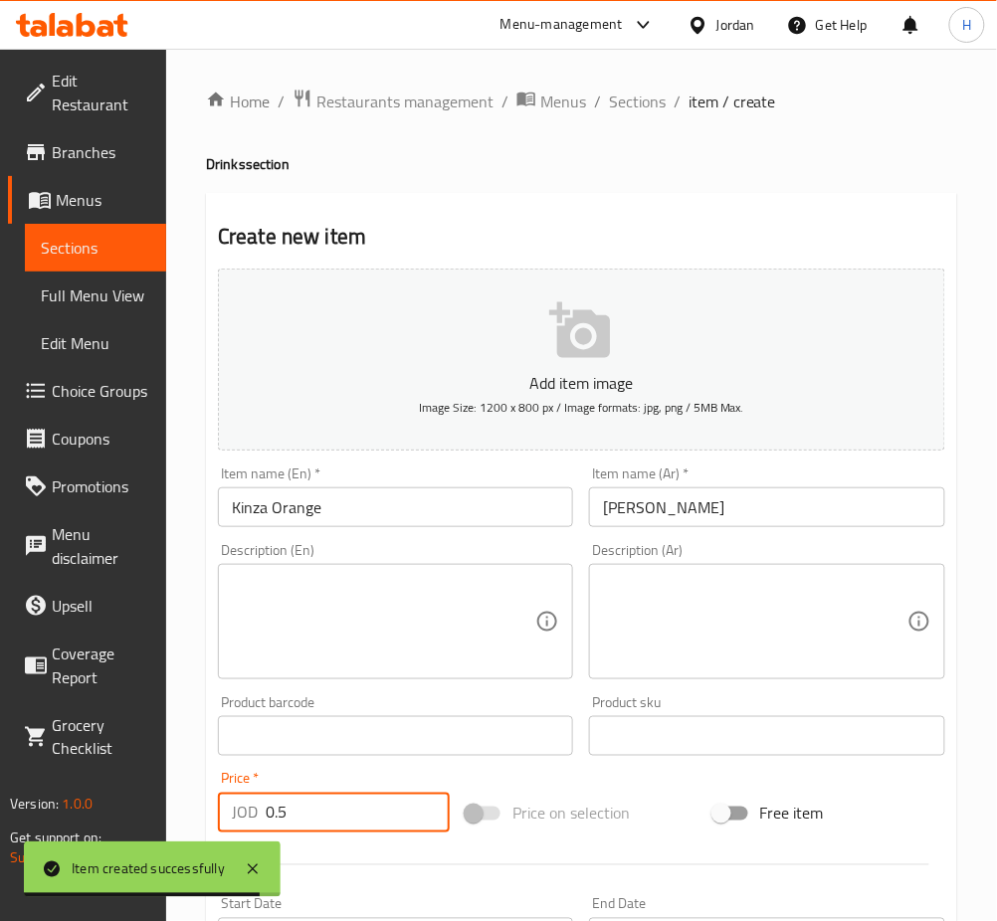
type input "0.5"
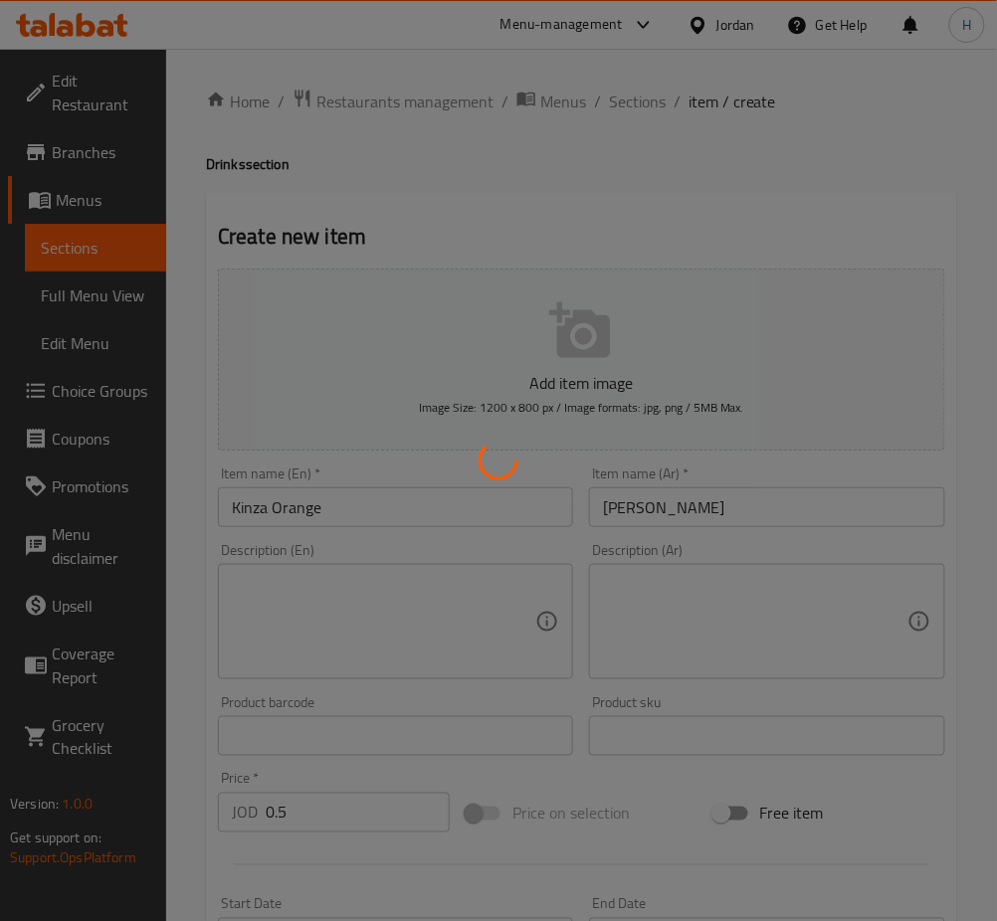
type input "0"
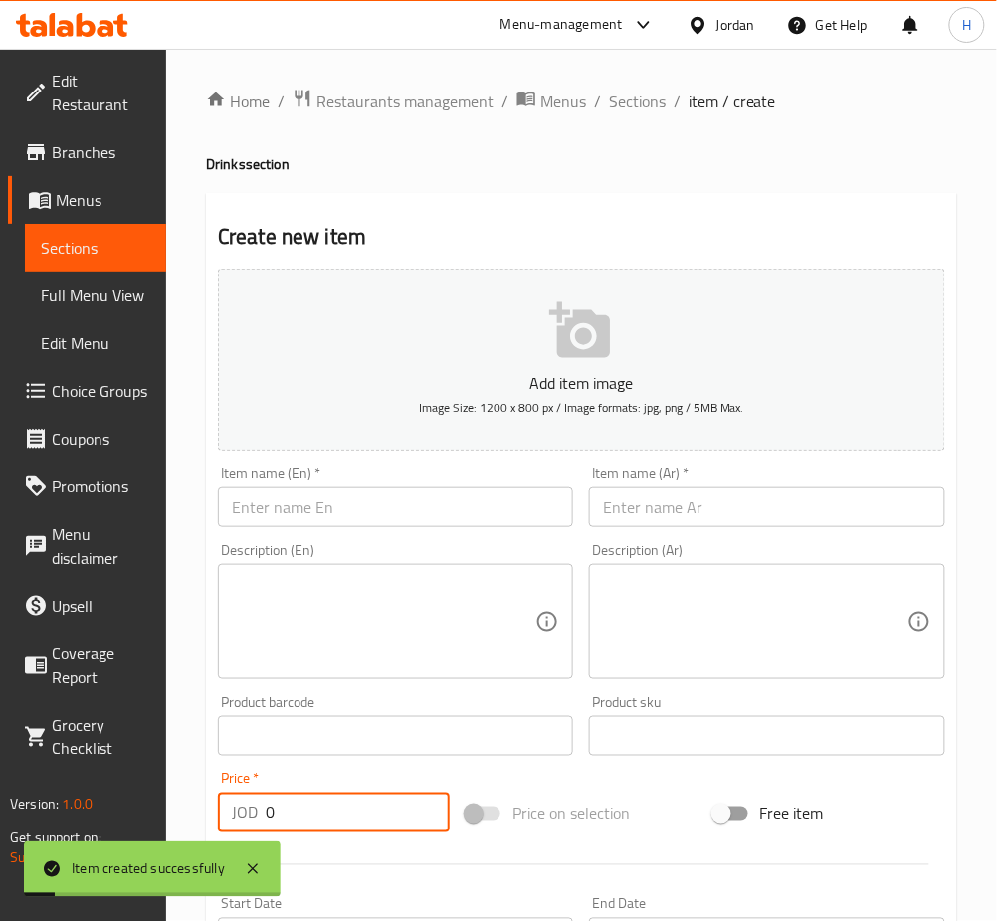
drag, startPoint x: 458, startPoint y: 470, endPoint x: 455, endPoint y: 492, distance: 22.1
click at [458, 470] on div "Item name (En)   * Item name (En) *" at bounding box center [395, 497] width 355 height 61
click at [455, 501] on input "text" at bounding box center [395, 508] width 355 height 40
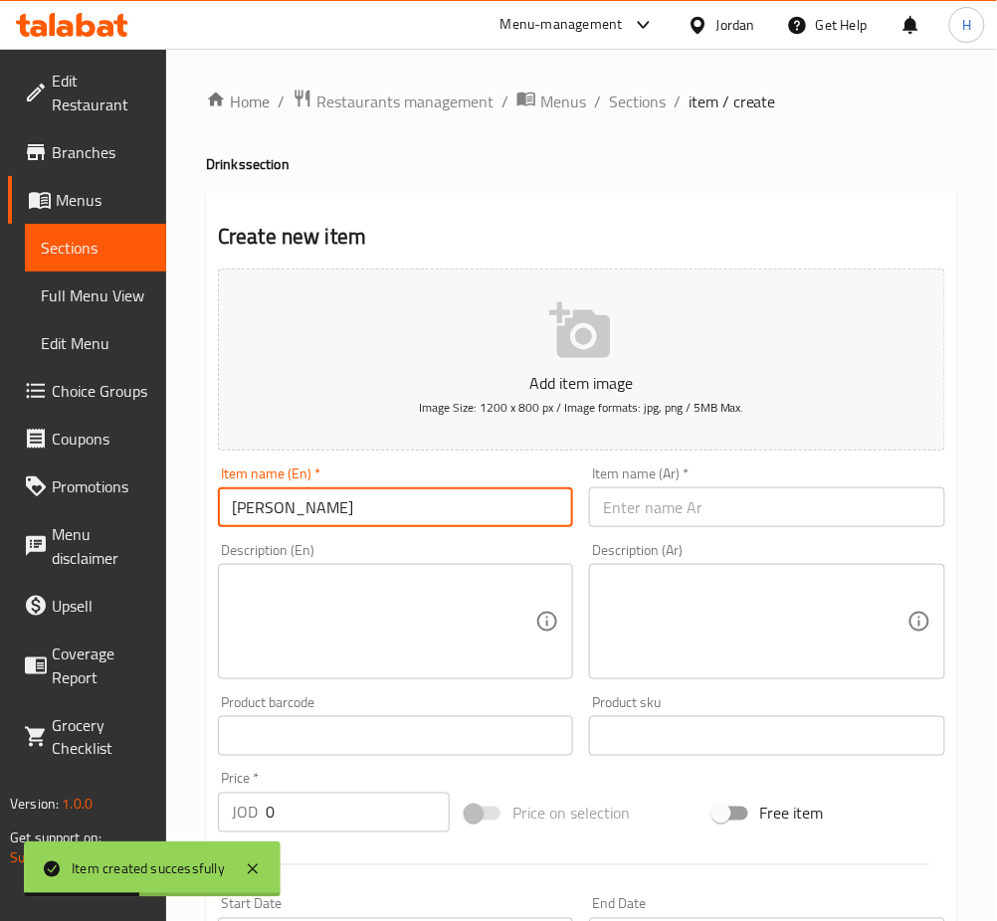
type input "Kinza Berry"
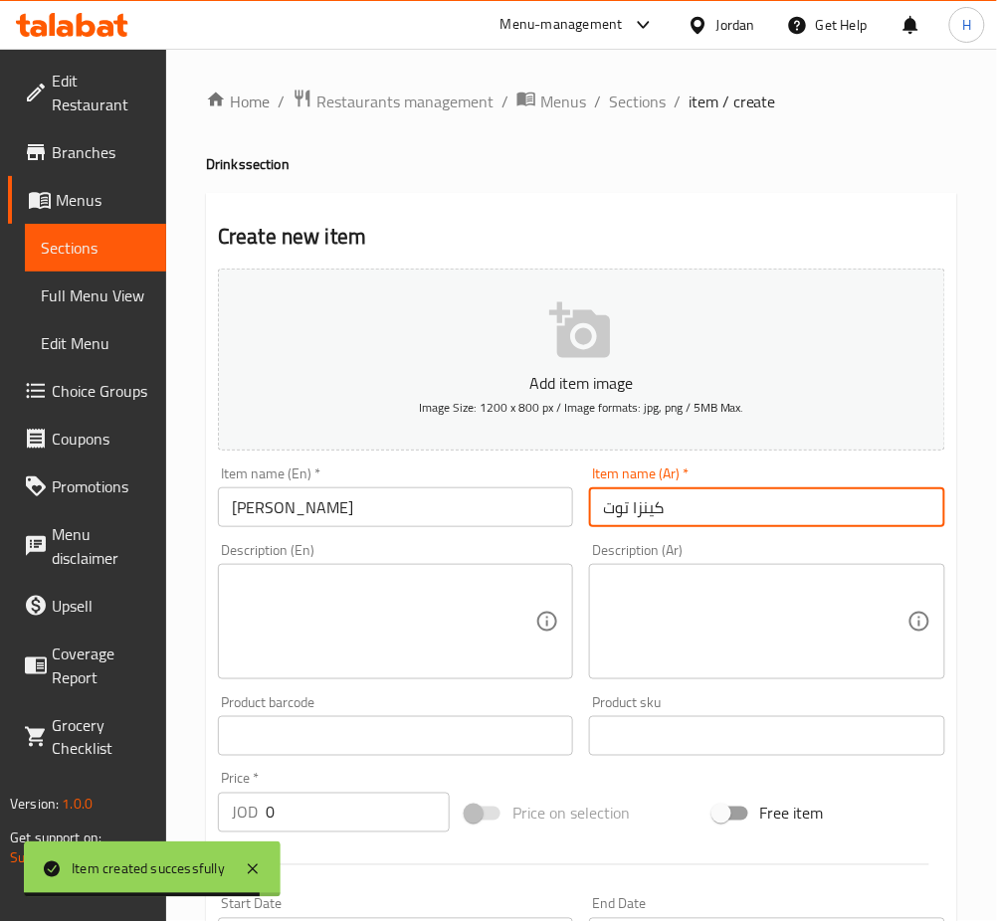
type input "كينزا توت"
click at [368, 810] on input "0" at bounding box center [358, 813] width 184 height 40
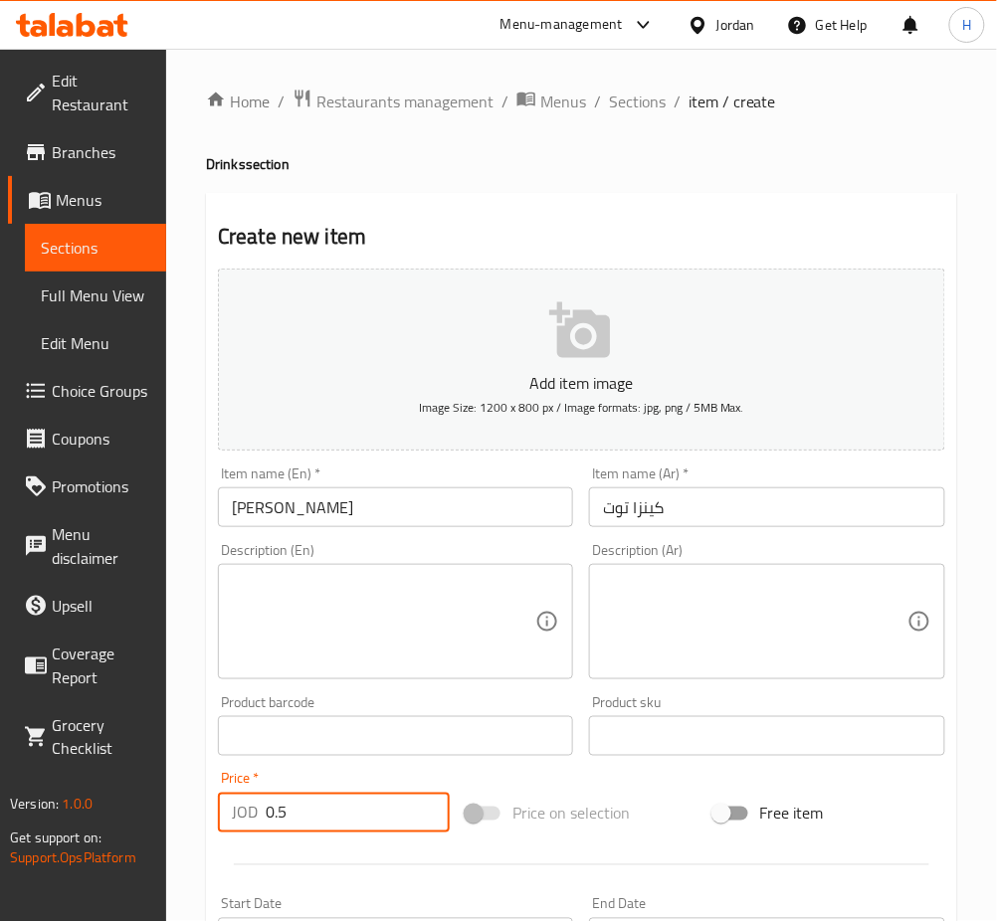
type input "0.5"
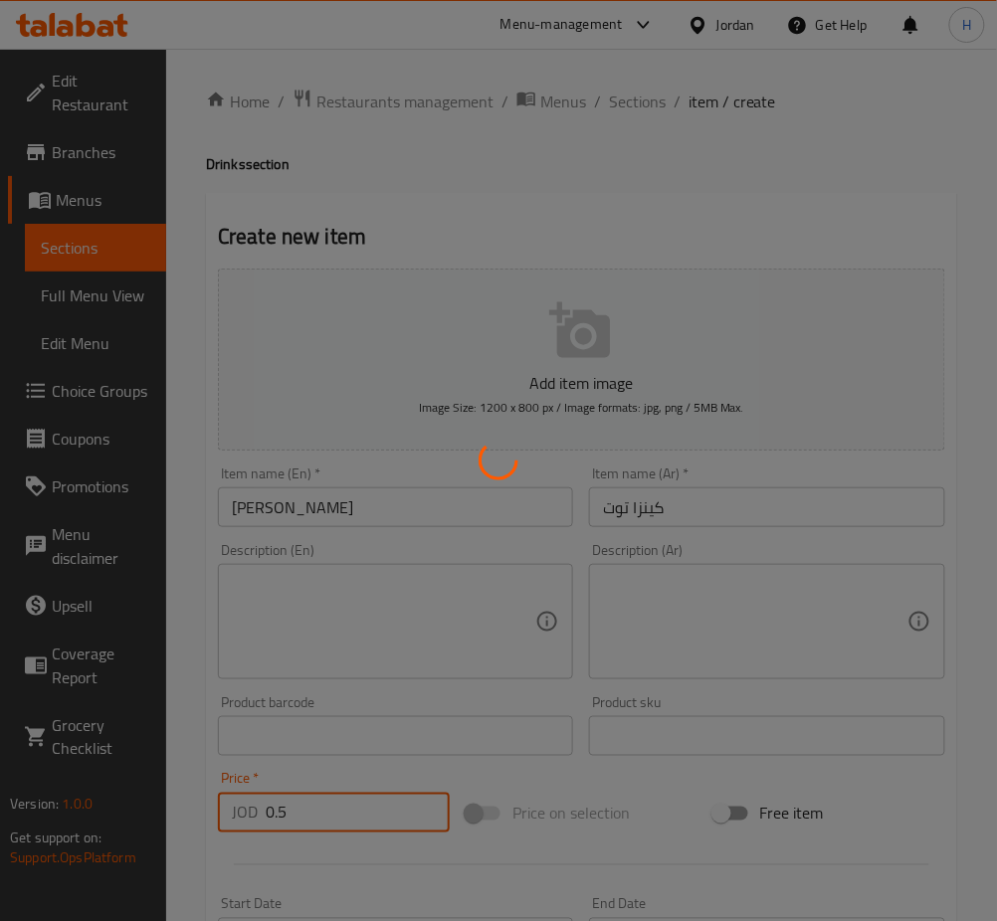
type input "0"
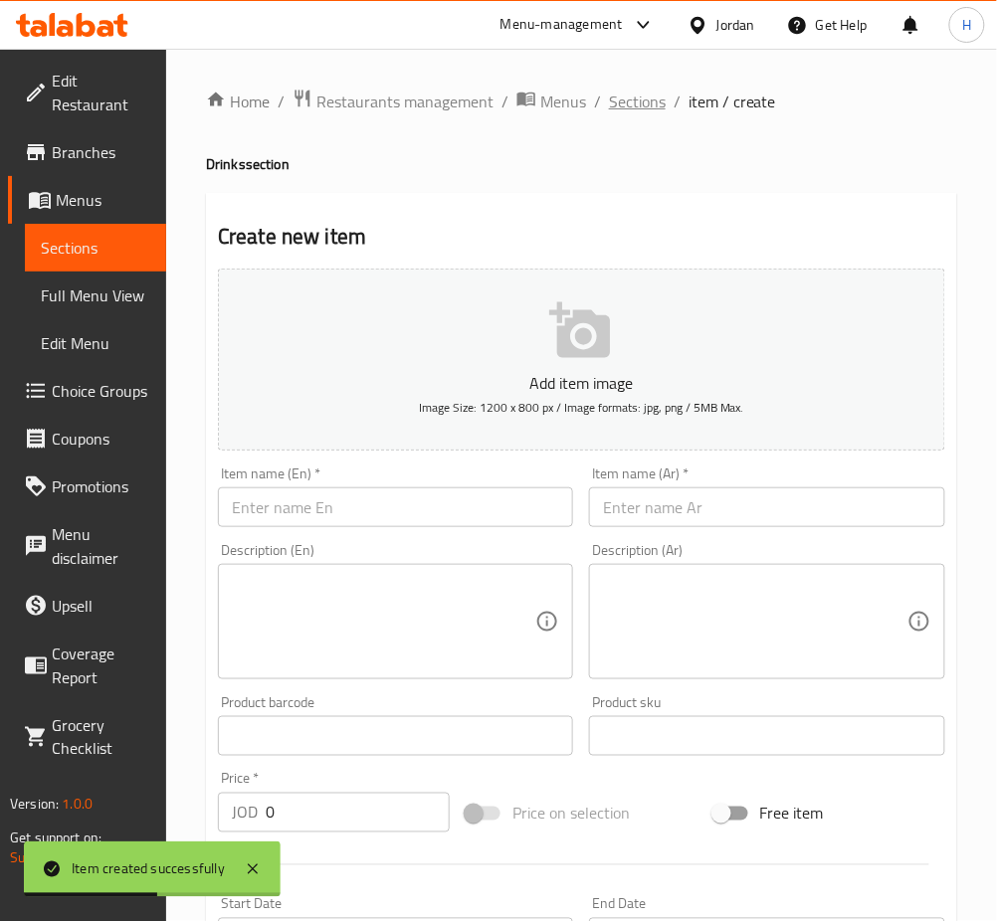
click at [631, 105] on span "Sections" at bounding box center [637, 102] width 57 height 24
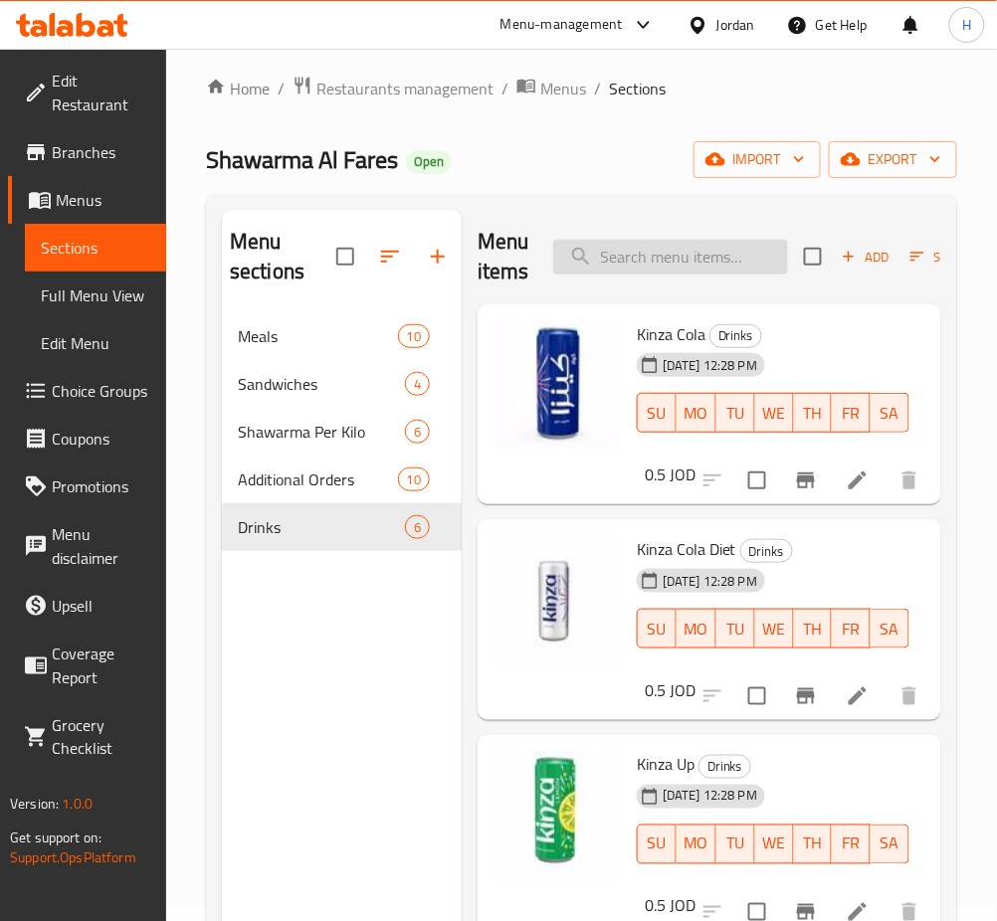
click at [696, 267] on input "search" at bounding box center [670, 257] width 235 height 35
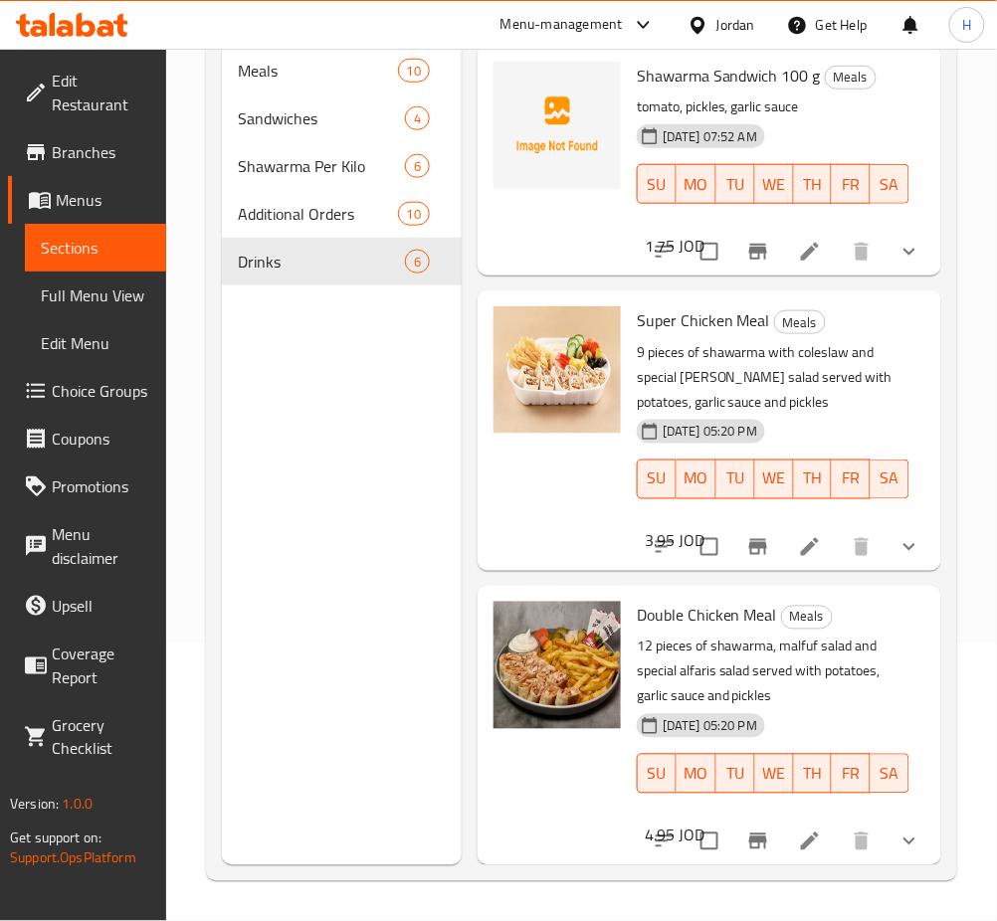
scroll to position [224, 0]
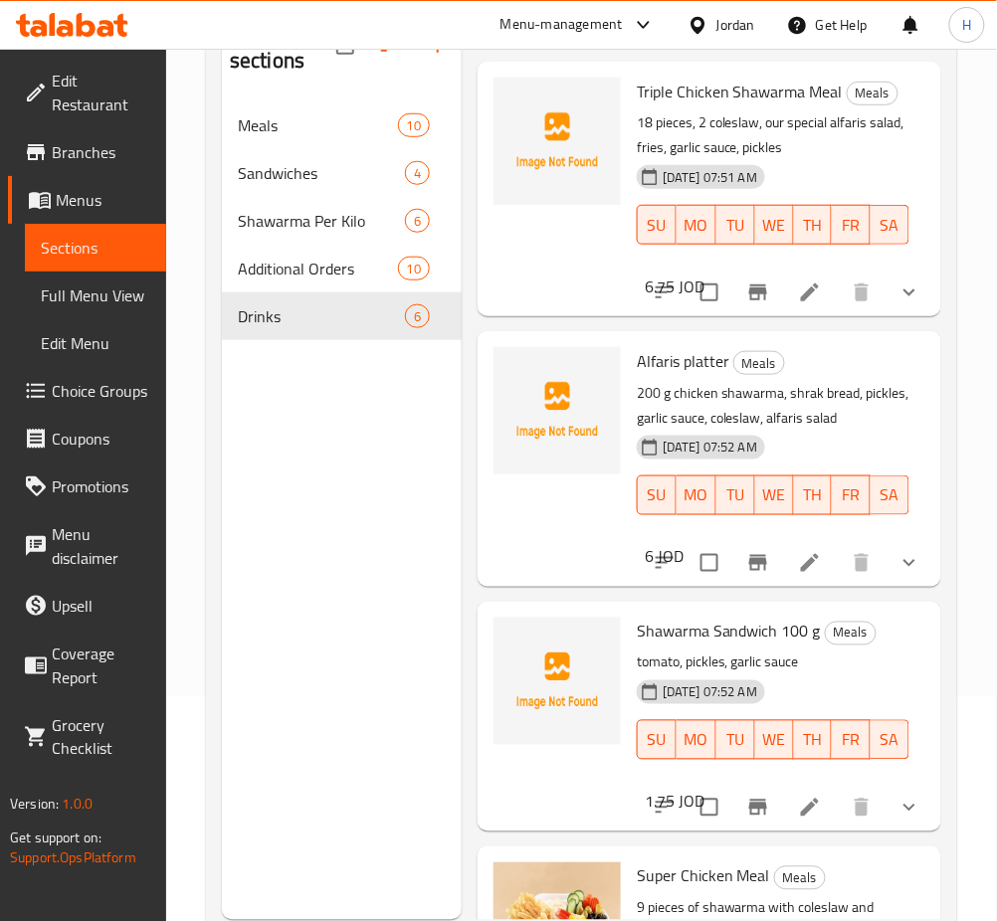
type input "مثو"
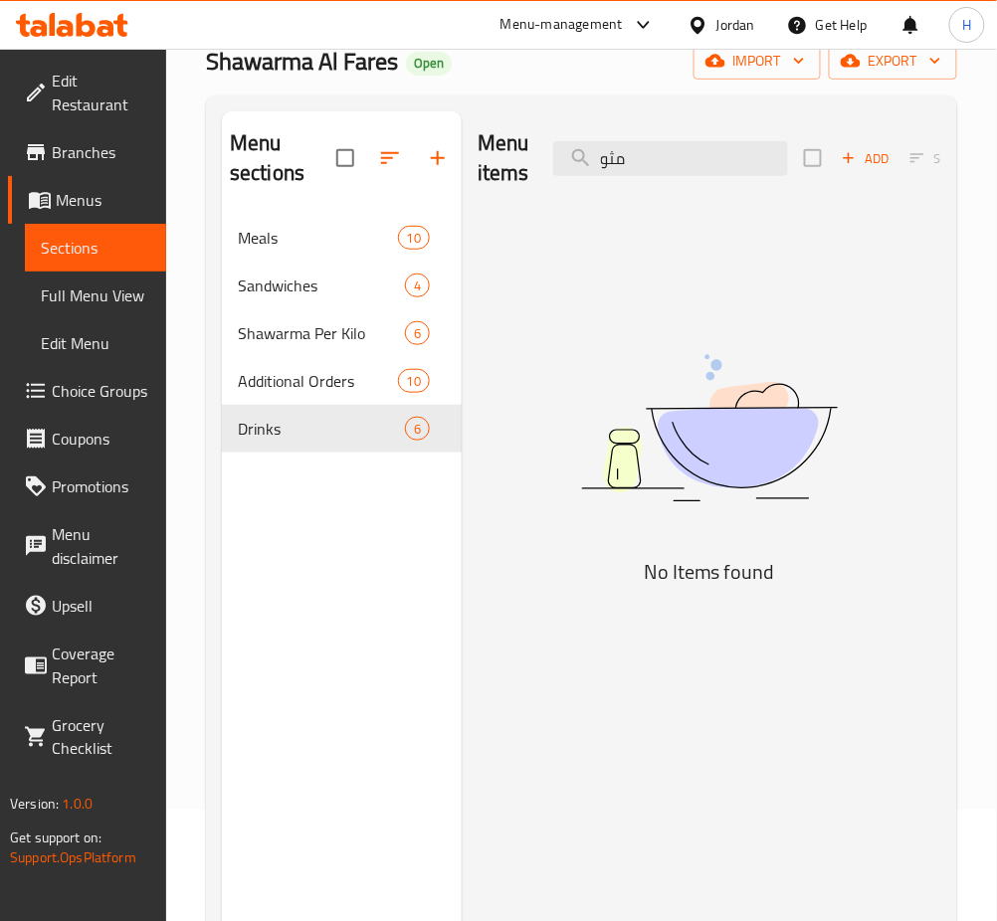
scroll to position [0, 0]
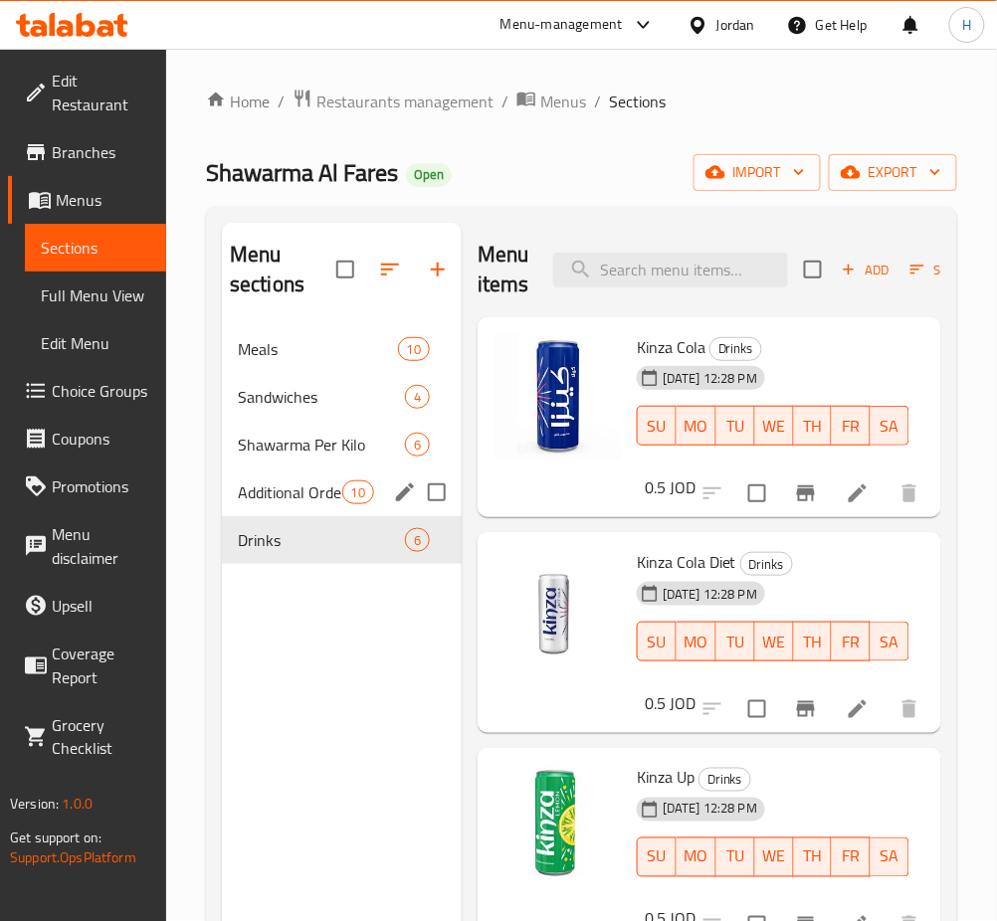
click at [343, 491] on span "10" at bounding box center [358, 493] width 30 height 19
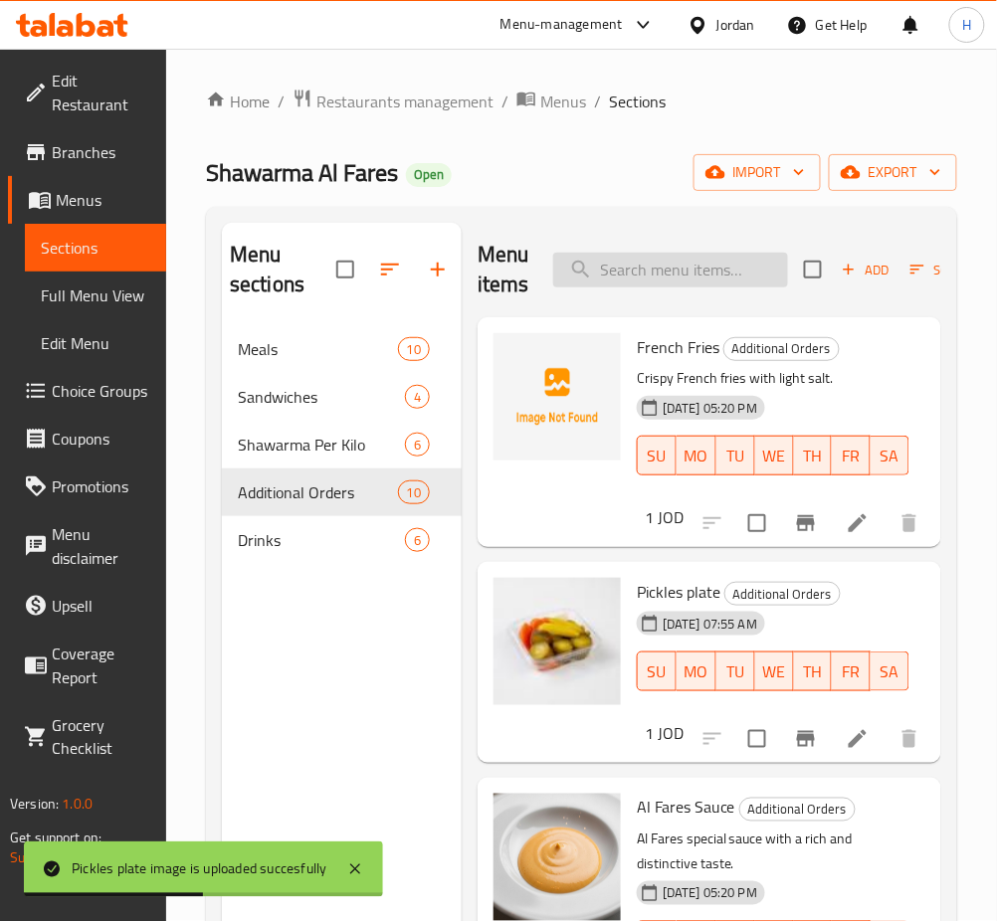
click at [696, 260] on input "search" at bounding box center [670, 270] width 235 height 35
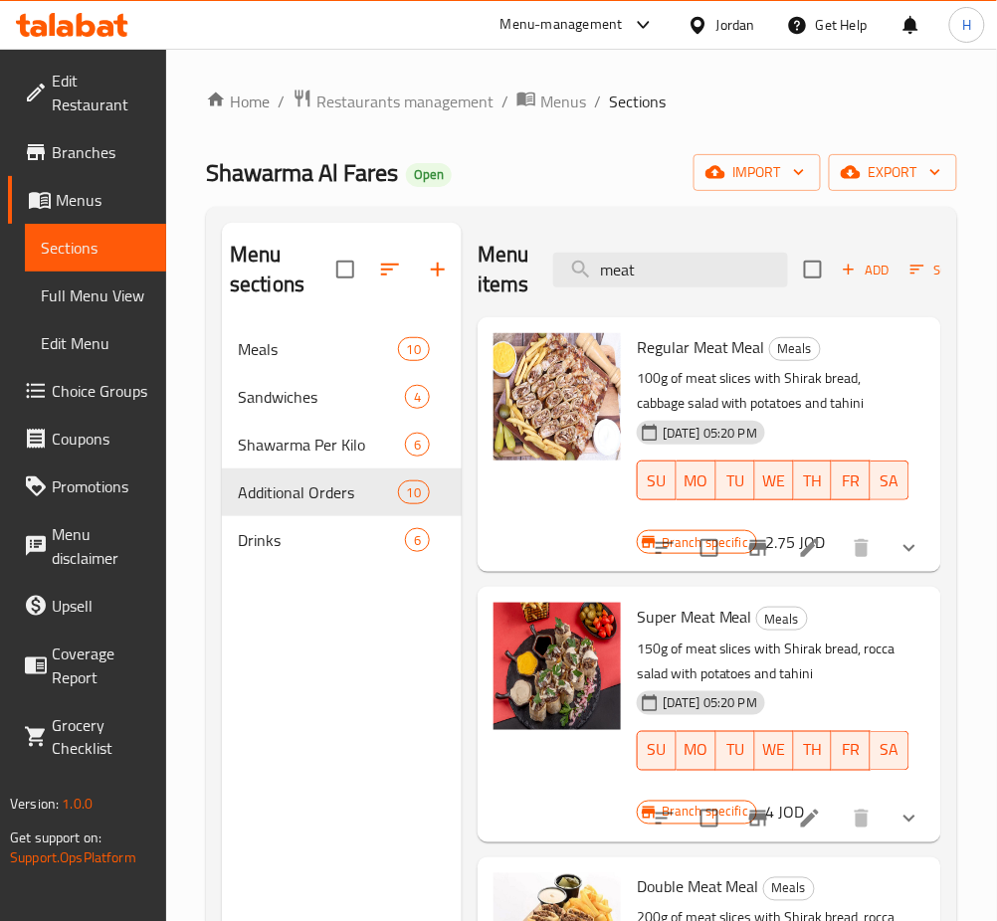
type input "meat"
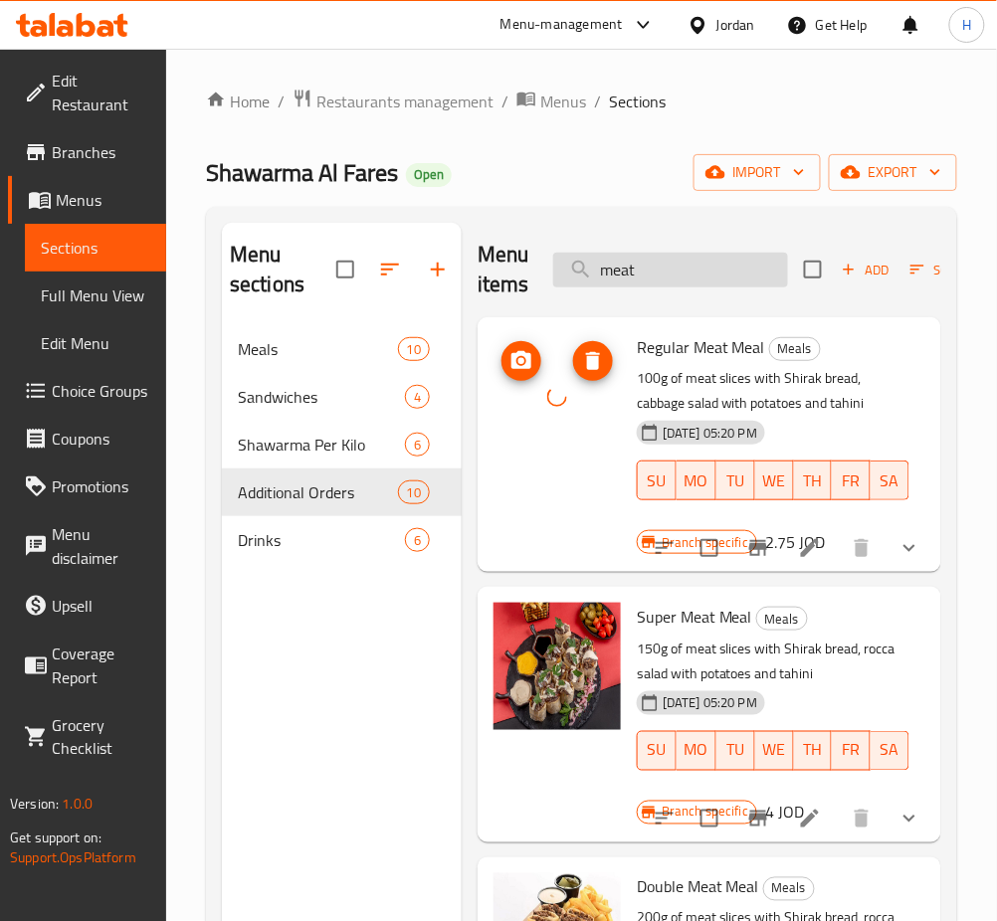
click at [695, 264] on input "meat" at bounding box center [670, 270] width 235 height 35
click at [697, 262] on input "meat" at bounding box center [670, 270] width 235 height 35
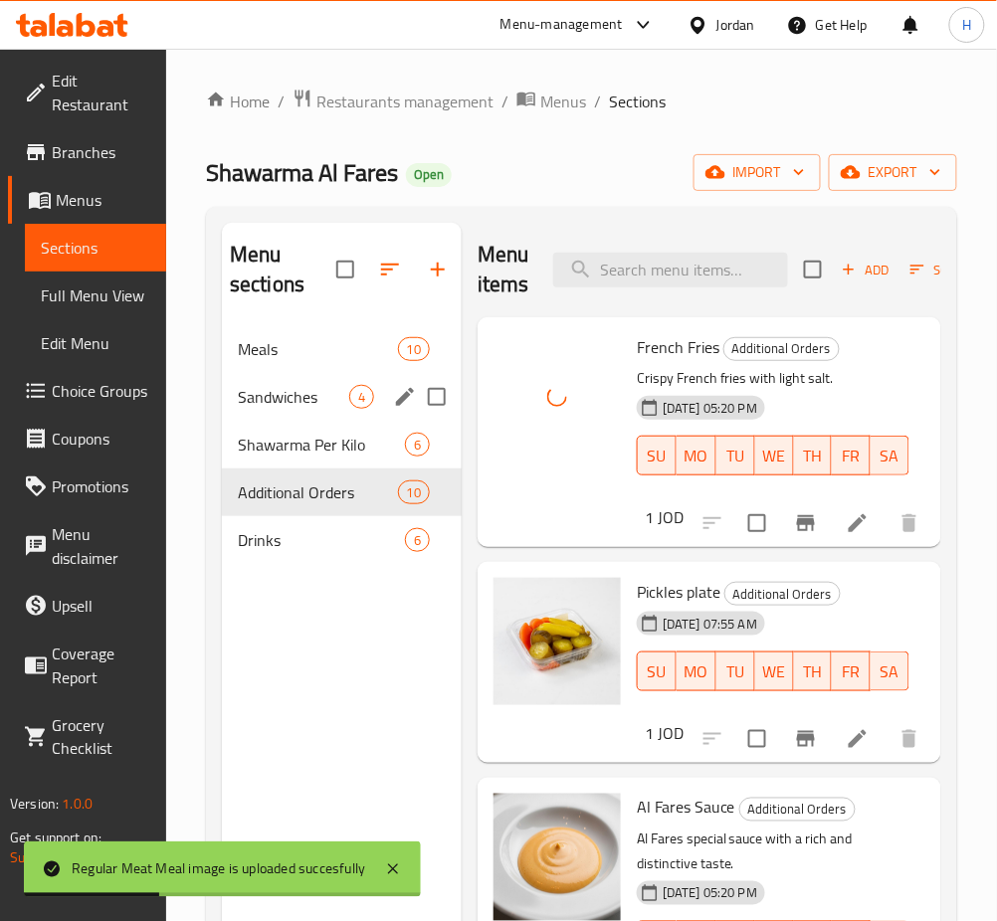
click at [321, 410] on div "Sandwiches 4" at bounding box center [342, 397] width 240 height 48
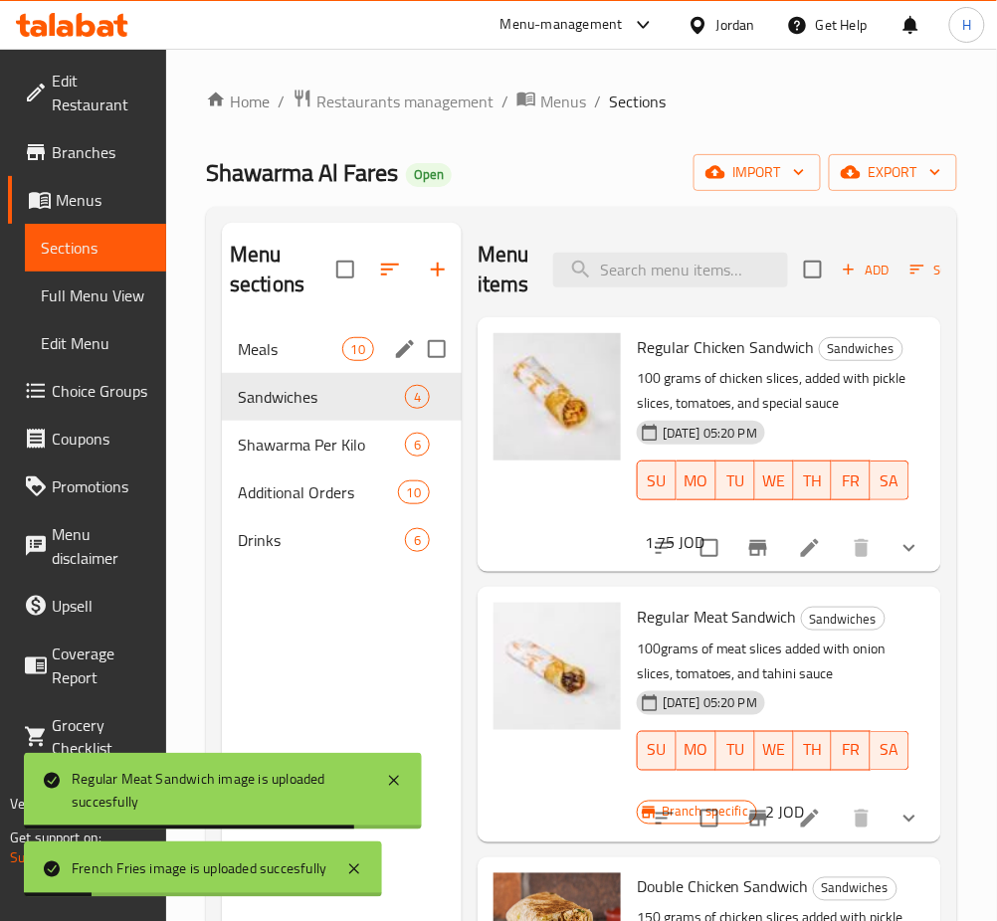
click at [307, 327] on div "Meals 10" at bounding box center [342, 349] width 240 height 48
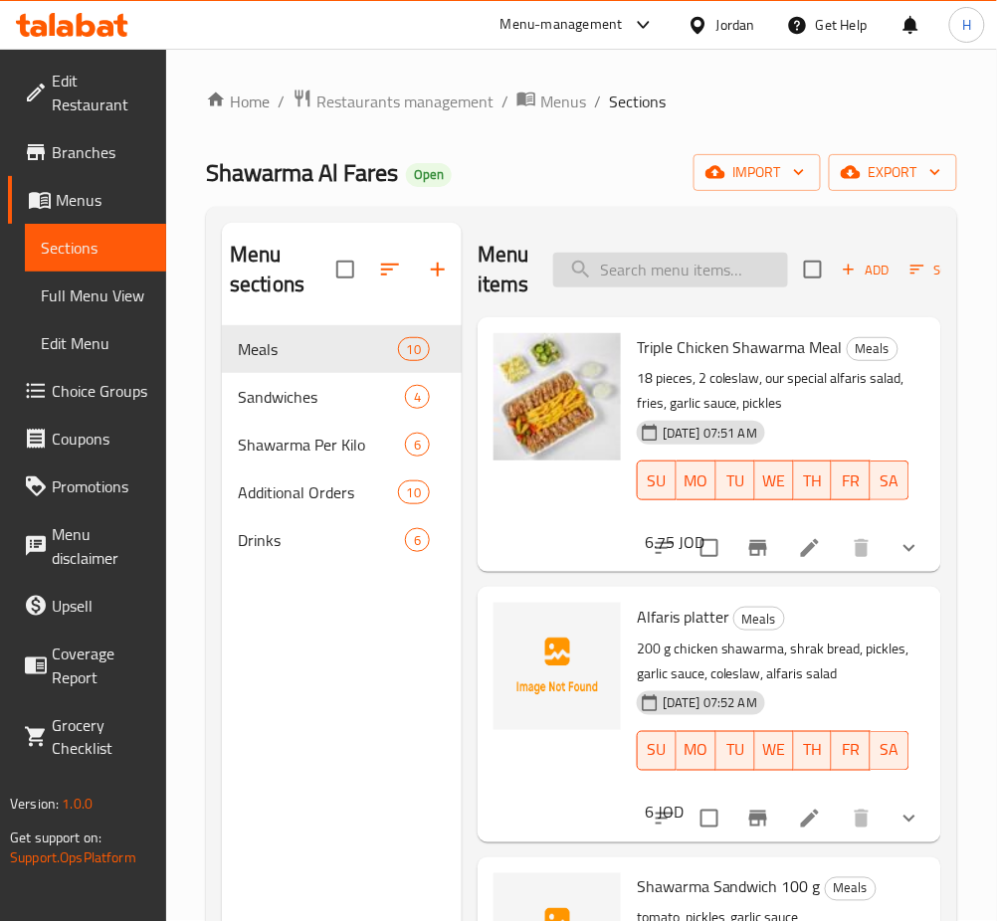
click at [678, 276] on input "search" at bounding box center [670, 270] width 235 height 35
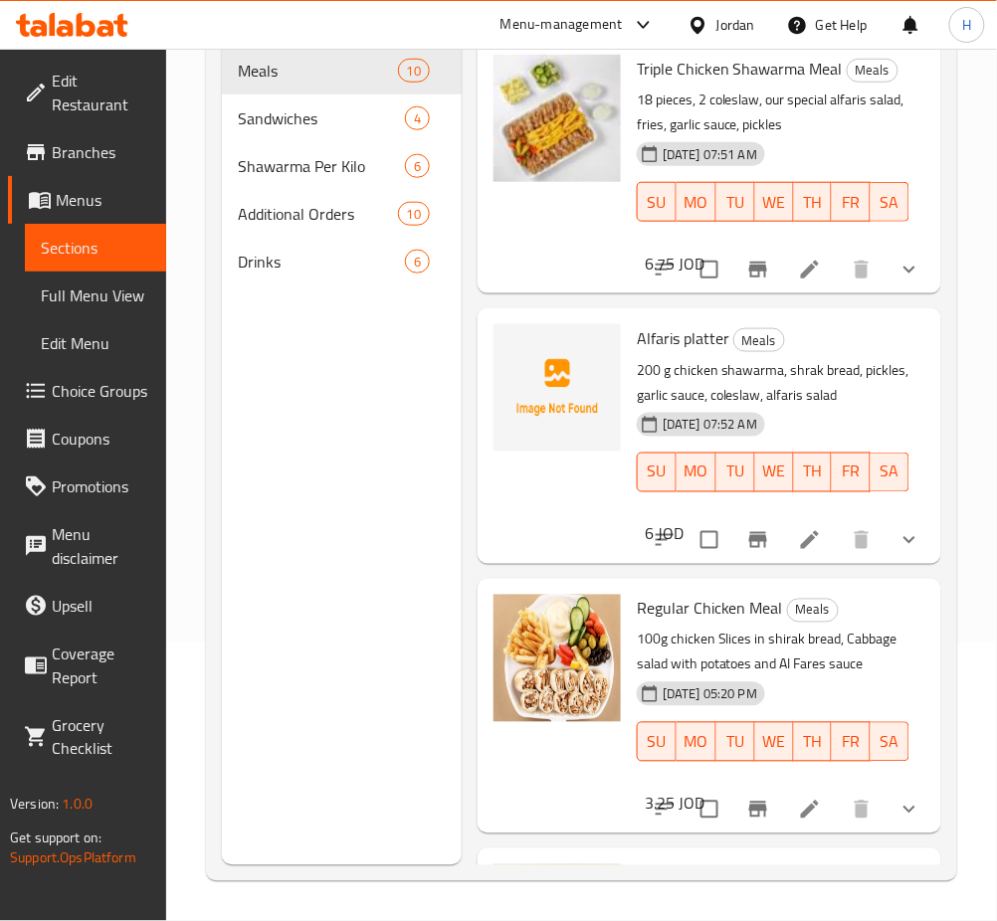
type input "salad"
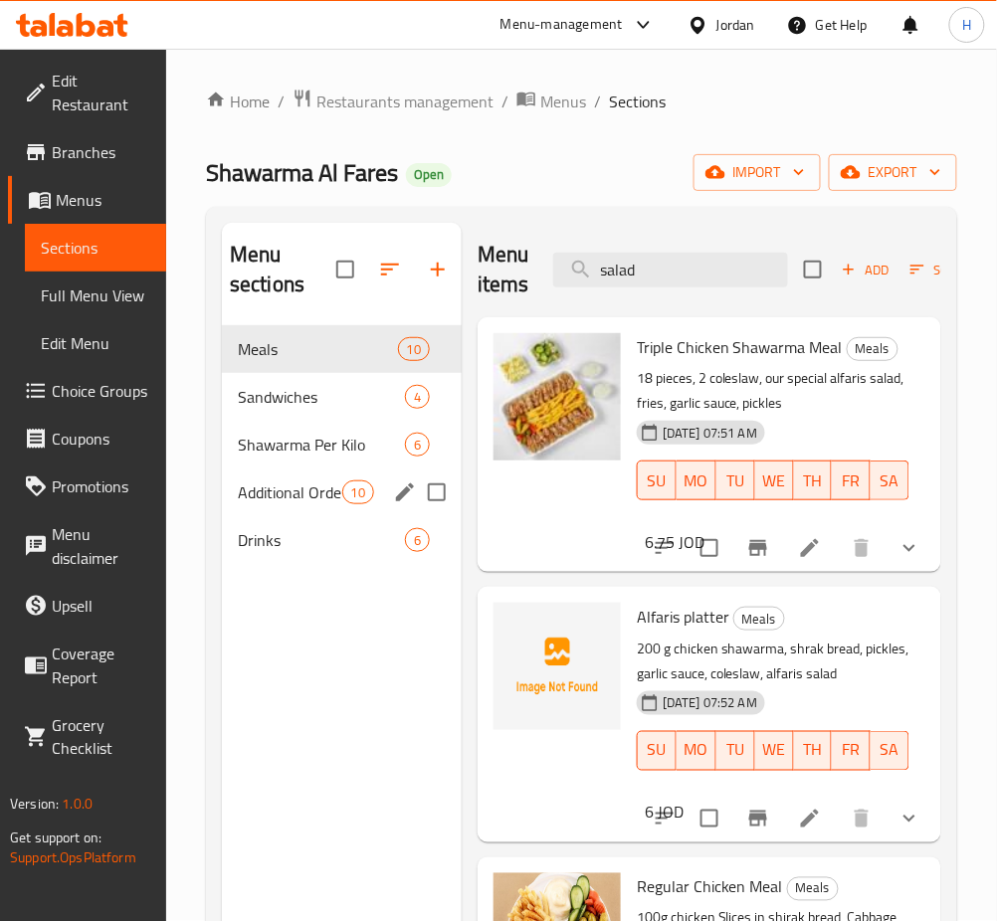
drag, startPoint x: 304, startPoint y: 479, endPoint x: 394, endPoint y: 448, distance: 95.7
click at [304, 479] on div "Additional Orders 10" at bounding box center [342, 493] width 240 height 48
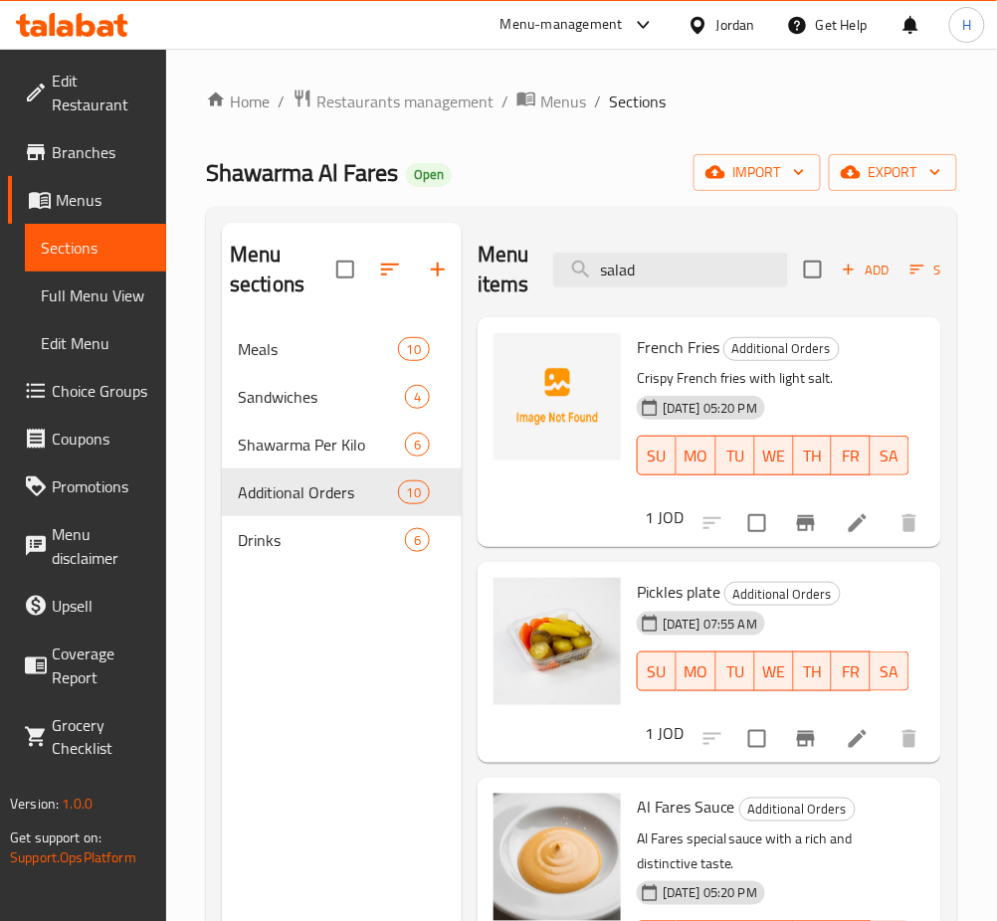
click at [733, 291] on div "Menu items salad Add Sort Manage items" at bounding box center [710, 270] width 464 height 95
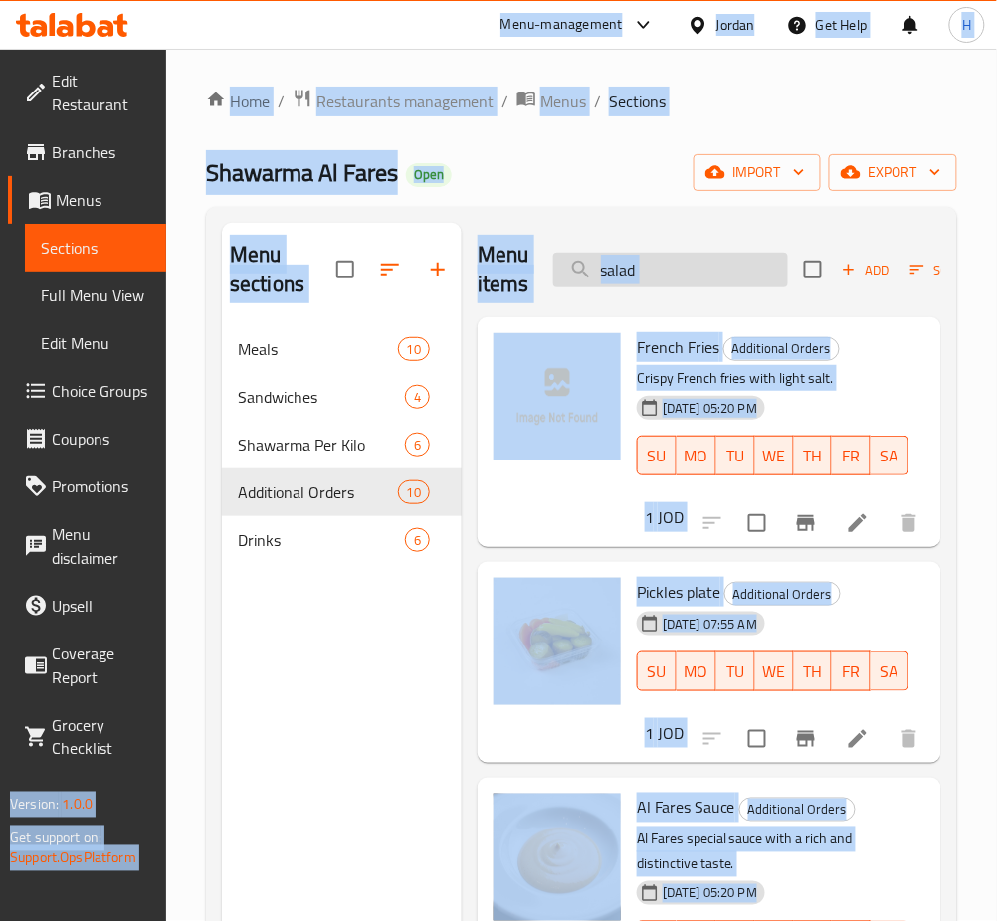
click at [699, 283] on input "salad" at bounding box center [670, 270] width 235 height 35
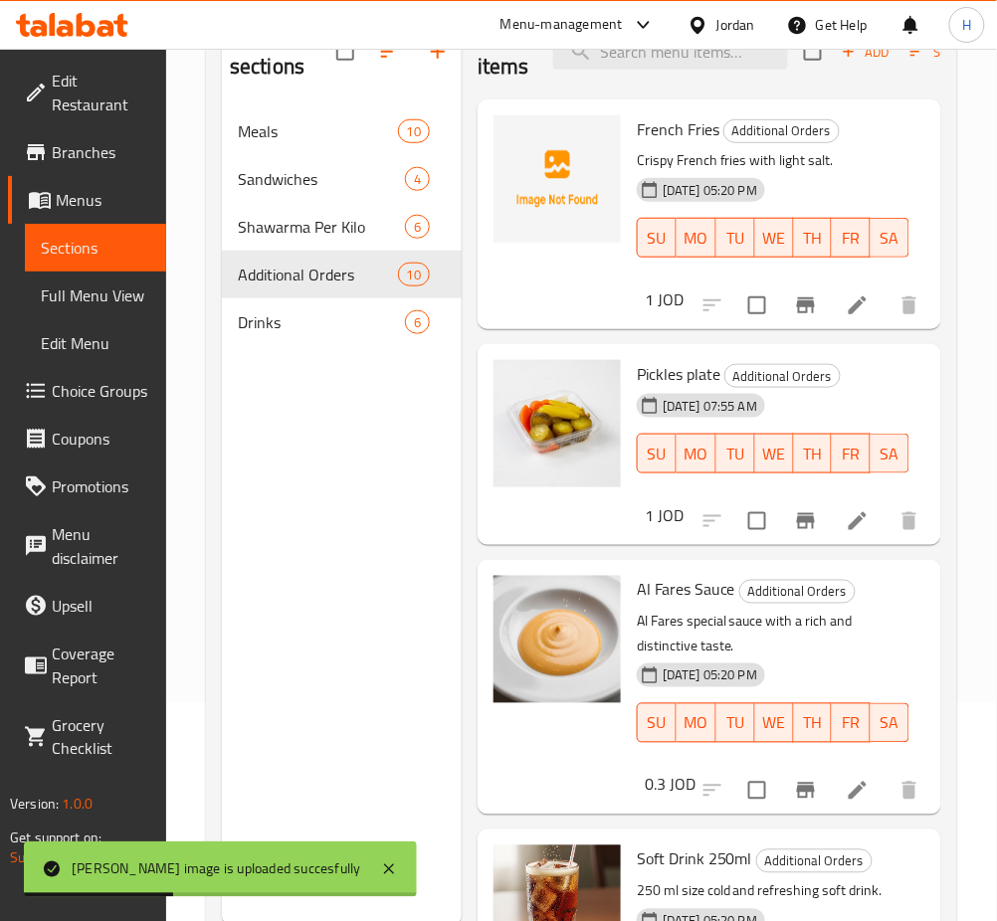
scroll to position [146, 0]
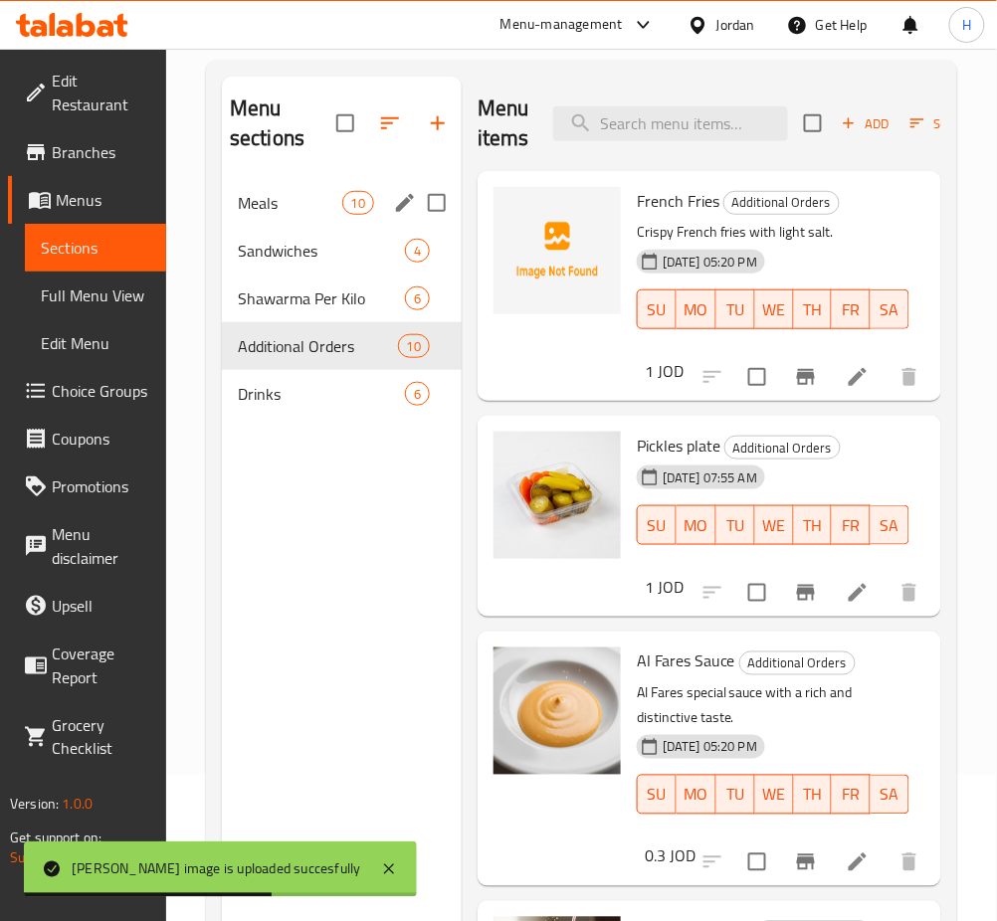
click at [293, 187] on div "Meals 10" at bounding box center [342, 203] width 240 height 48
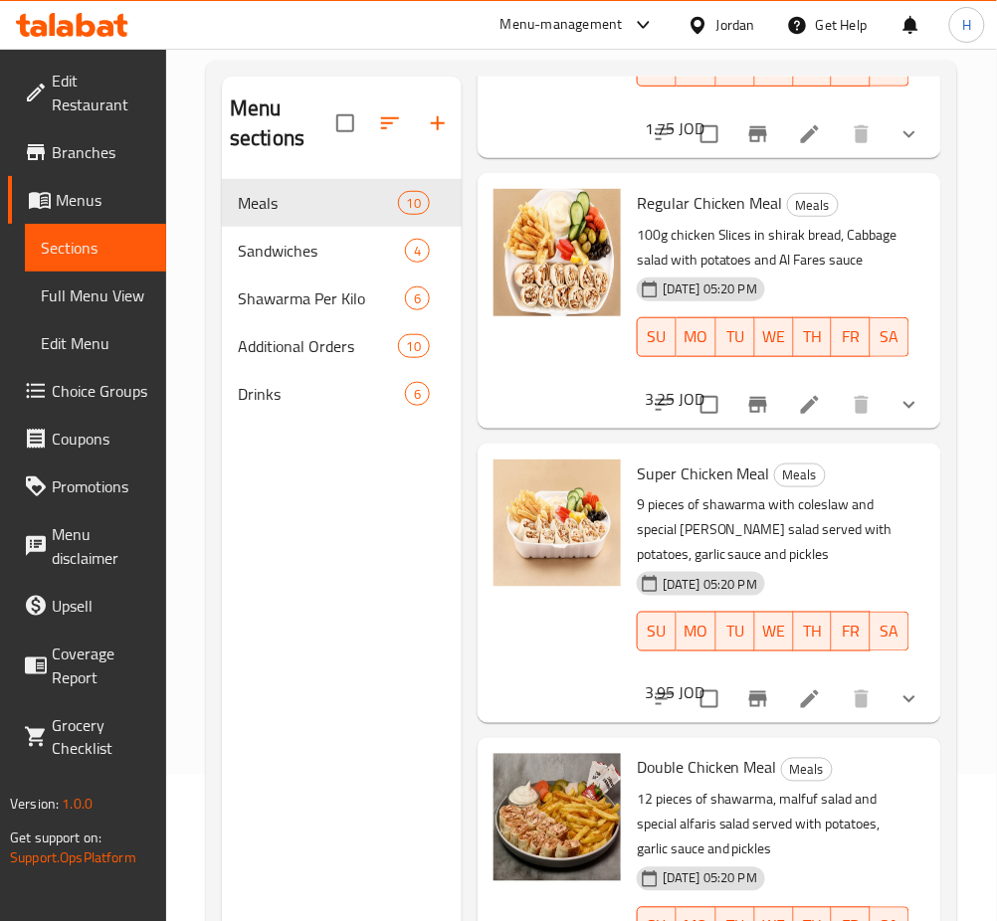
scroll to position [663, 0]
